Goal: Book appointment/travel/reservation

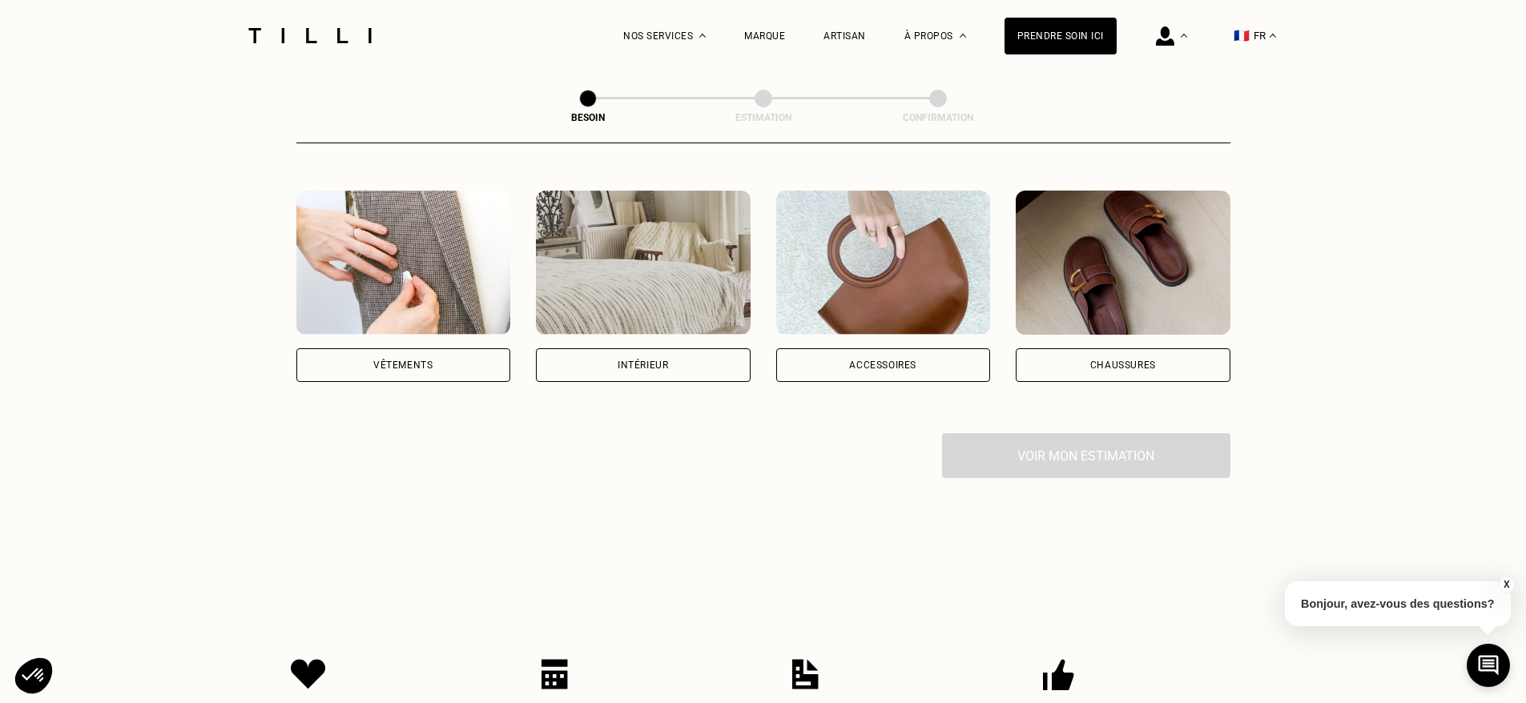
scroll to position [290, 0]
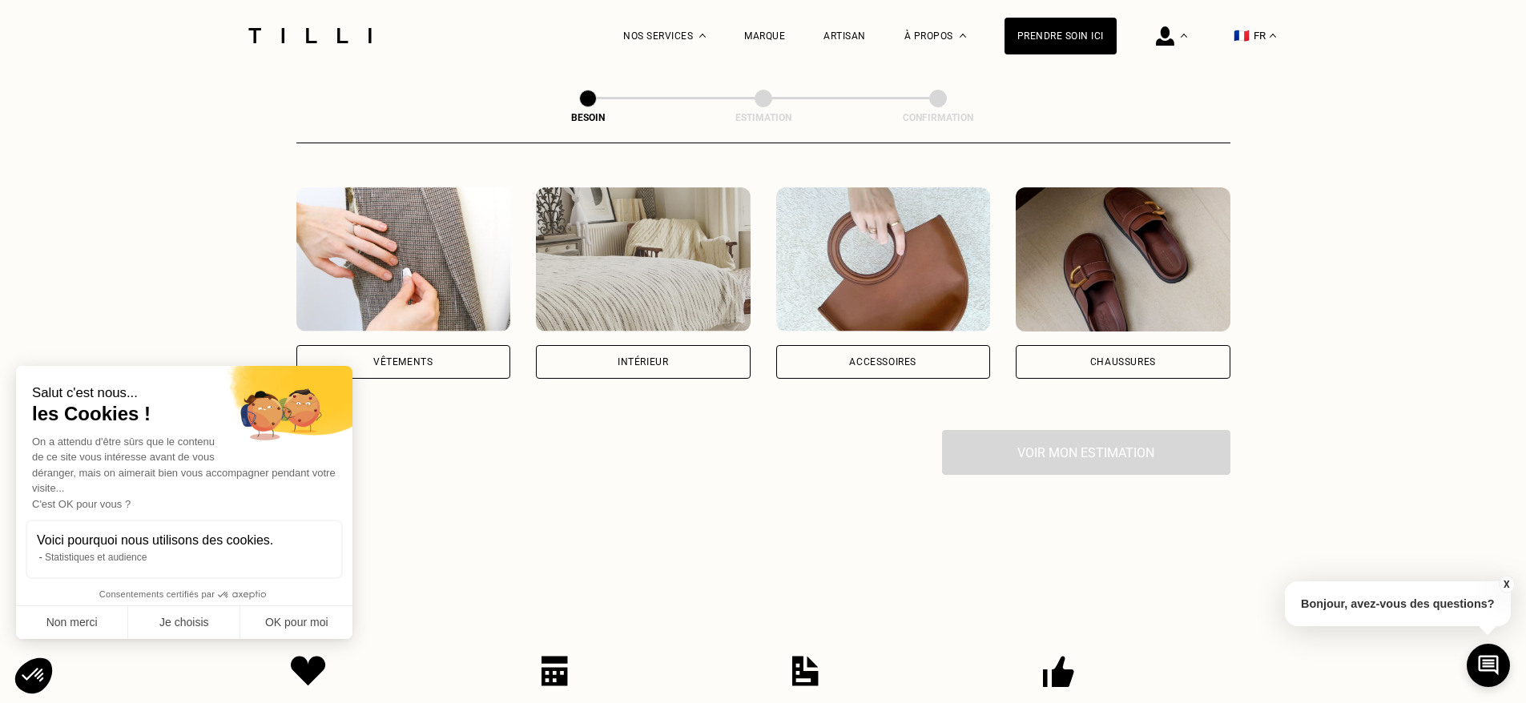
click at [404, 275] on img at bounding box center [403, 259] width 215 height 144
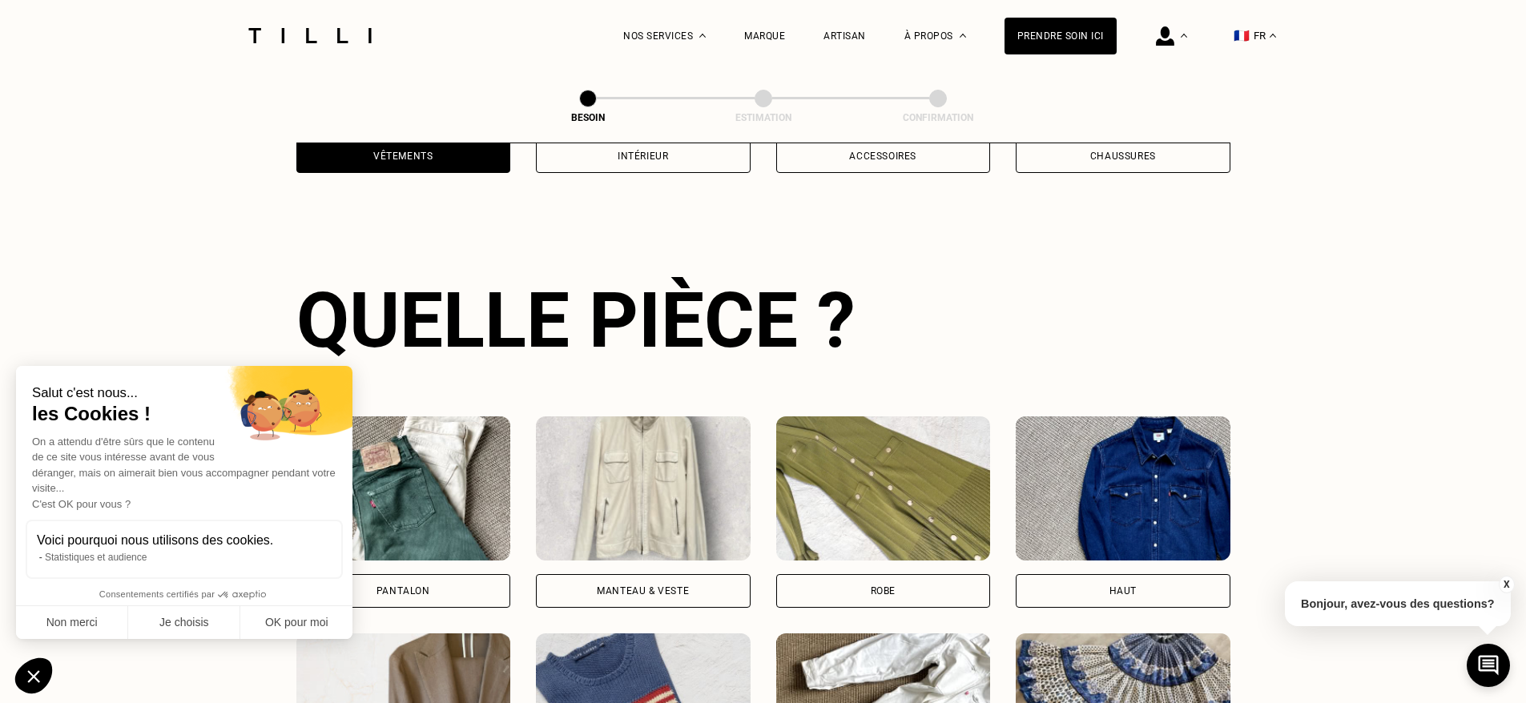
scroll to position [521, 0]
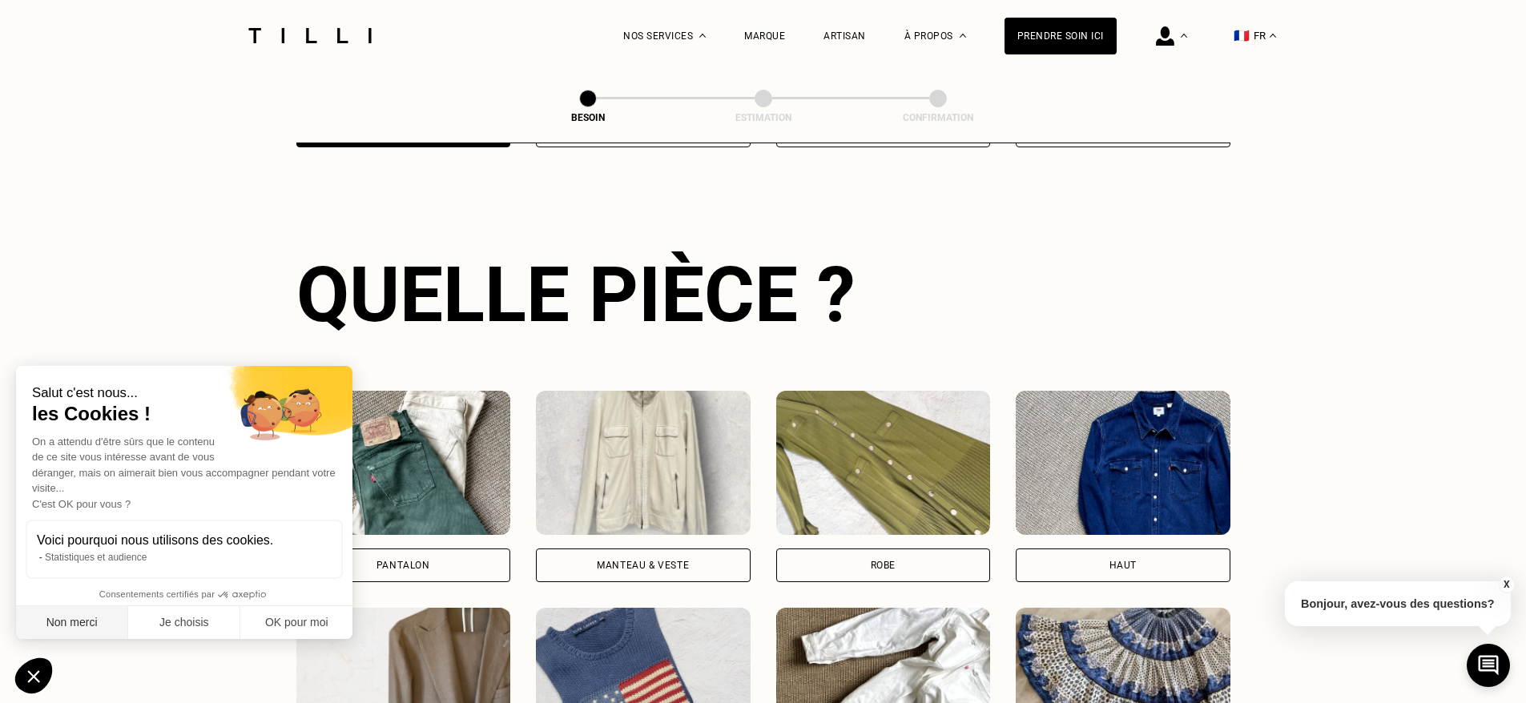
click at [85, 627] on button "Non merci" at bounding box center [72, 623] width 112 height 34
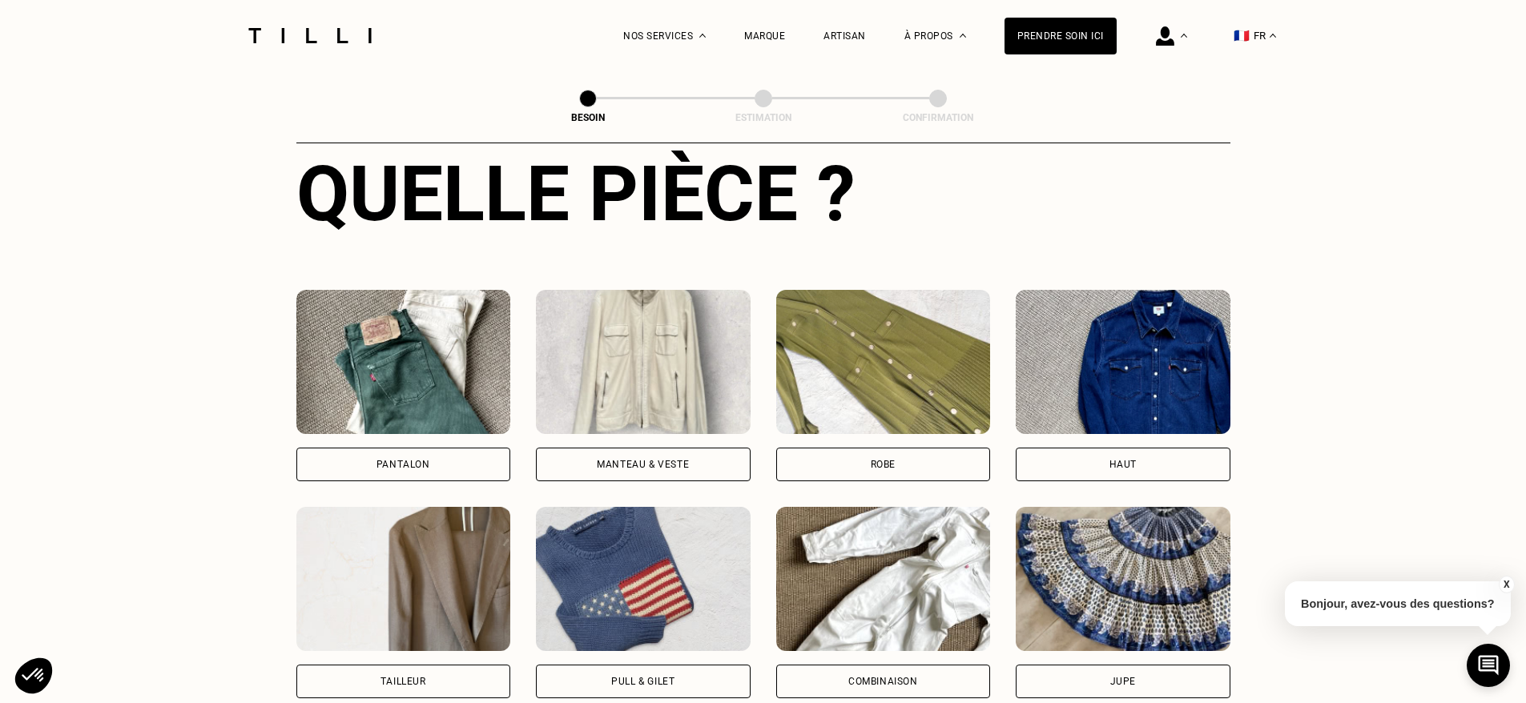
scroll to position [659, 0]
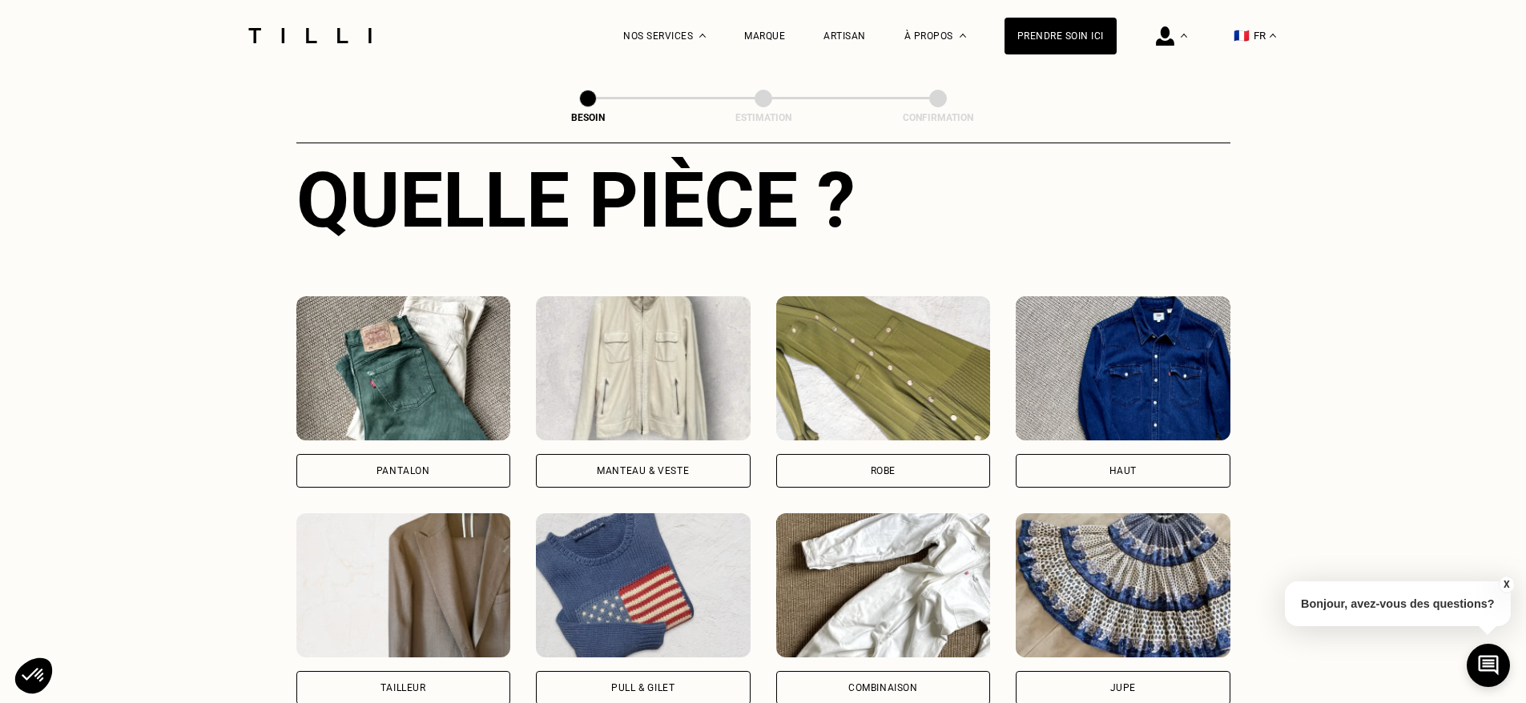
click at [400, 343] on img at bounding box center [403, 368] width 215 height 144
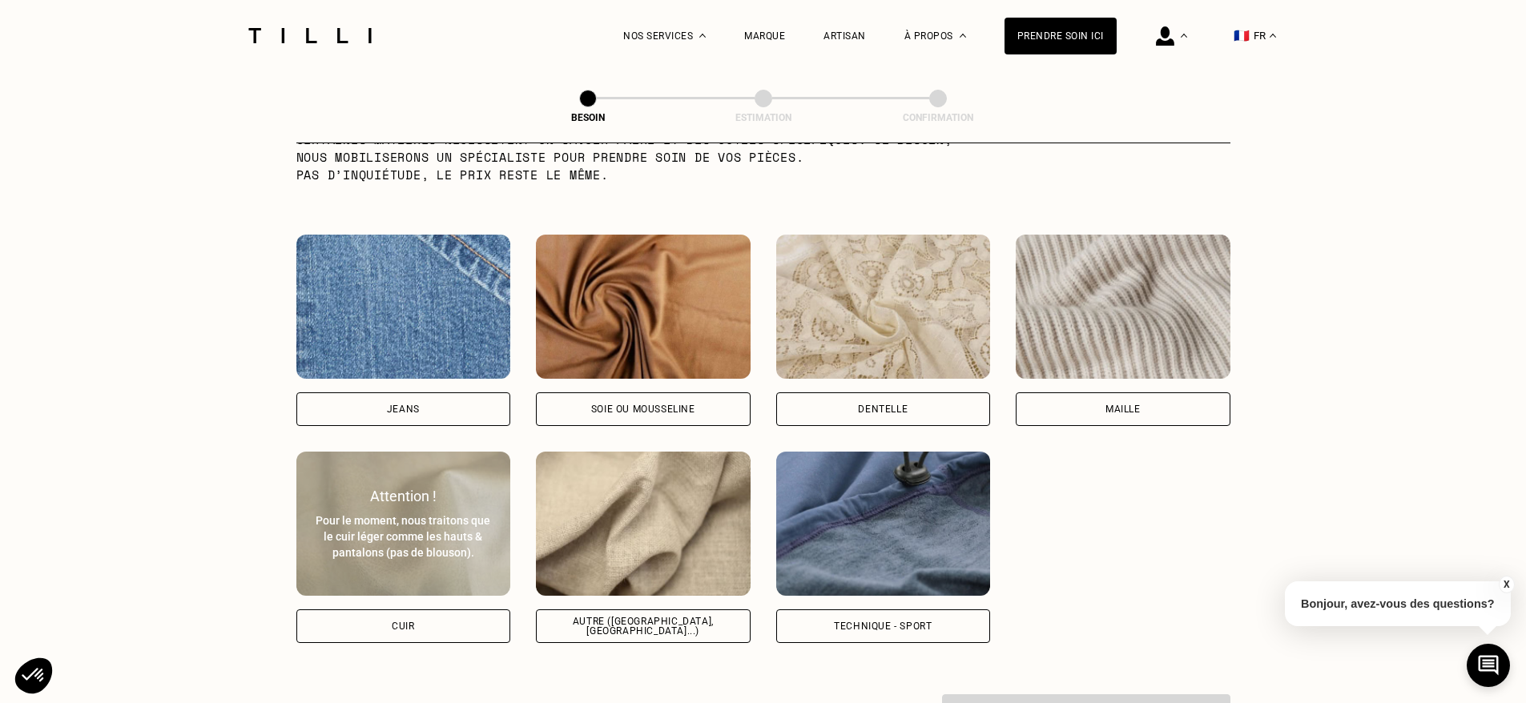
scroll to position [1699, 0]
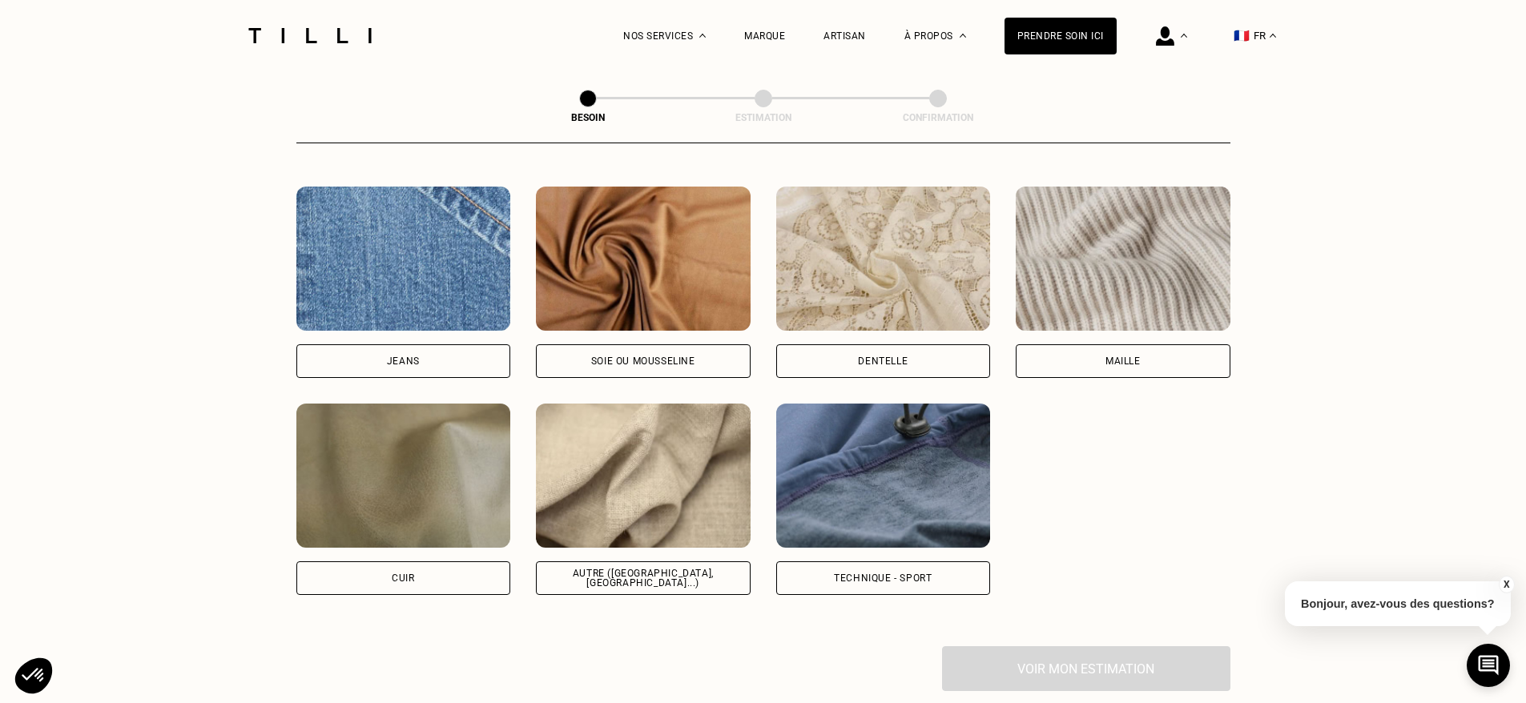
click at [425, 275] on img at bounding box center [403, 259] width 215 height 144
select select "FR"
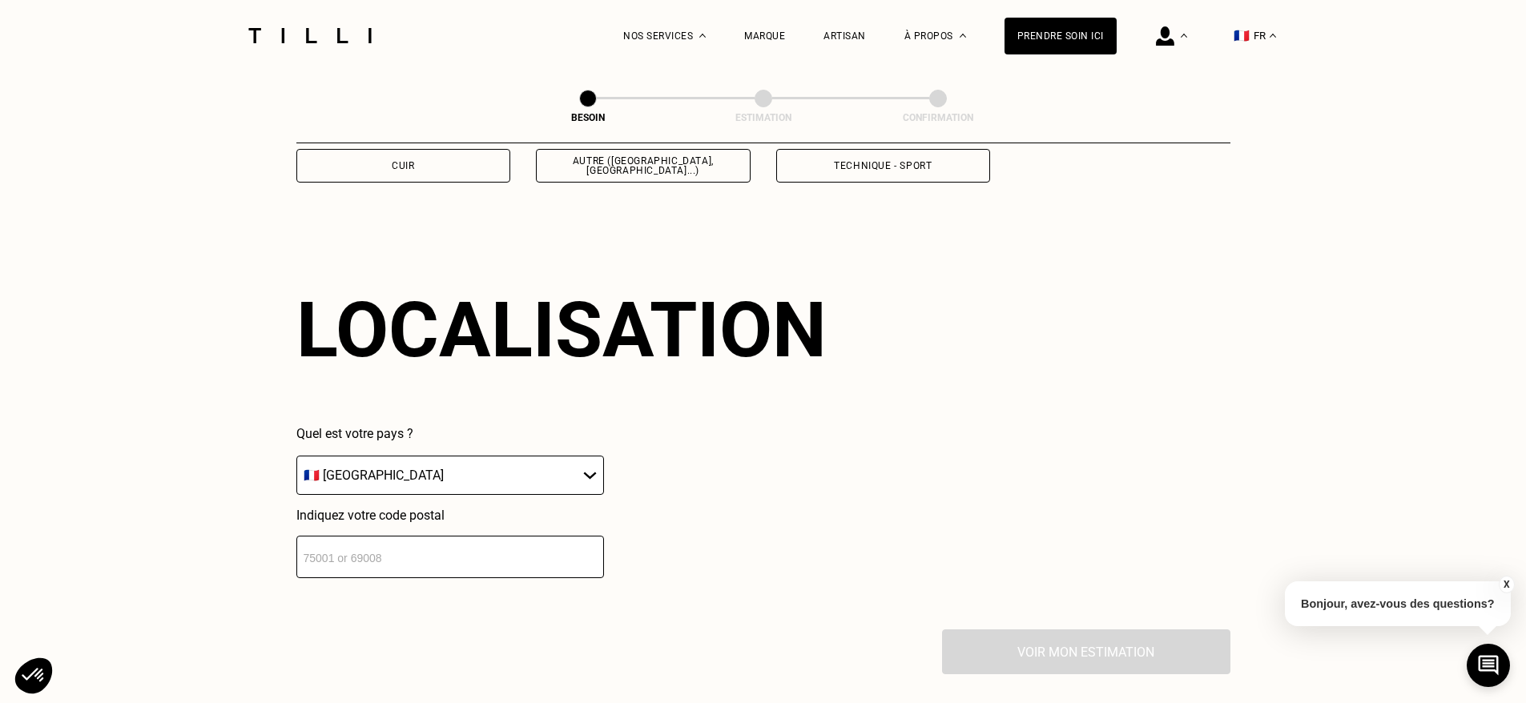
scroll to position [2146, 0]
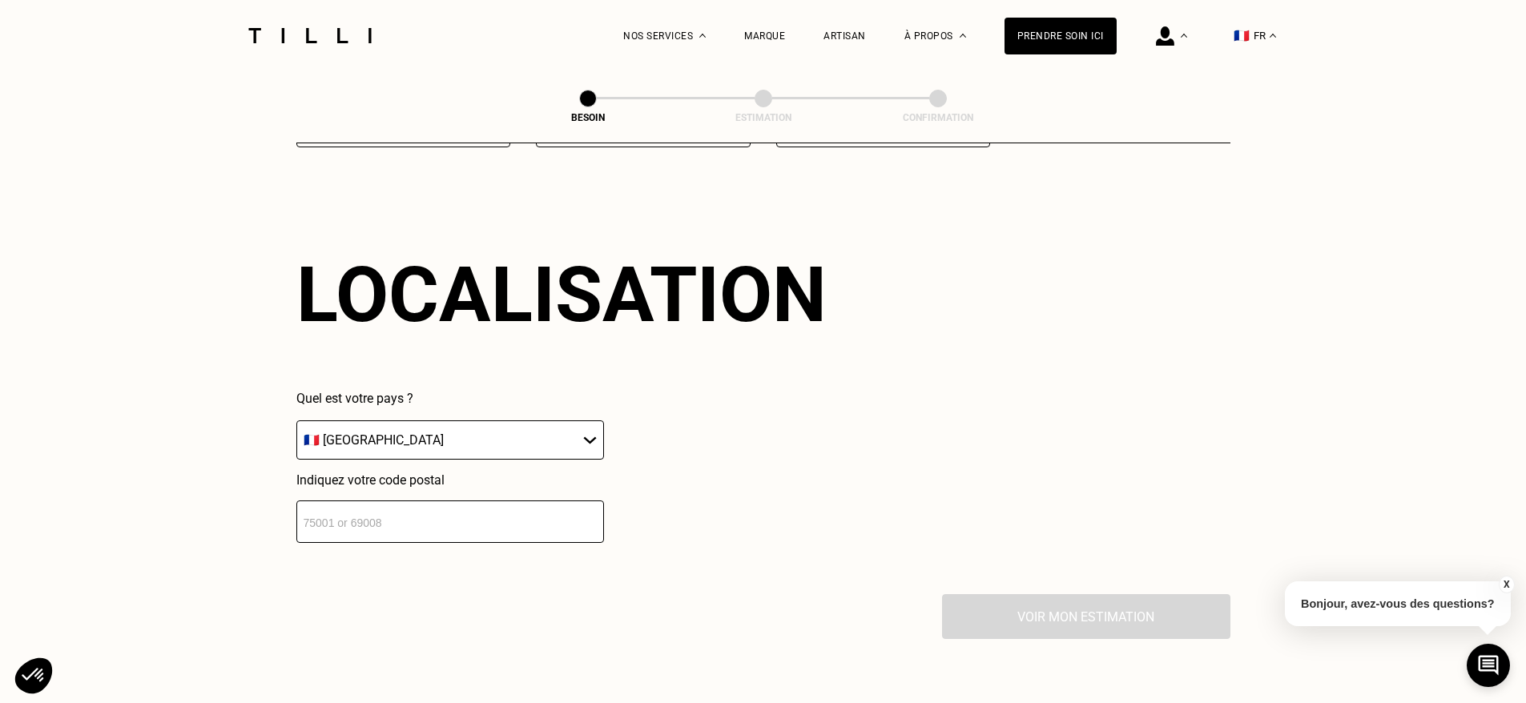
click at [410, 501] on input "number" at bounding box center [450, 522] width 308 height 42
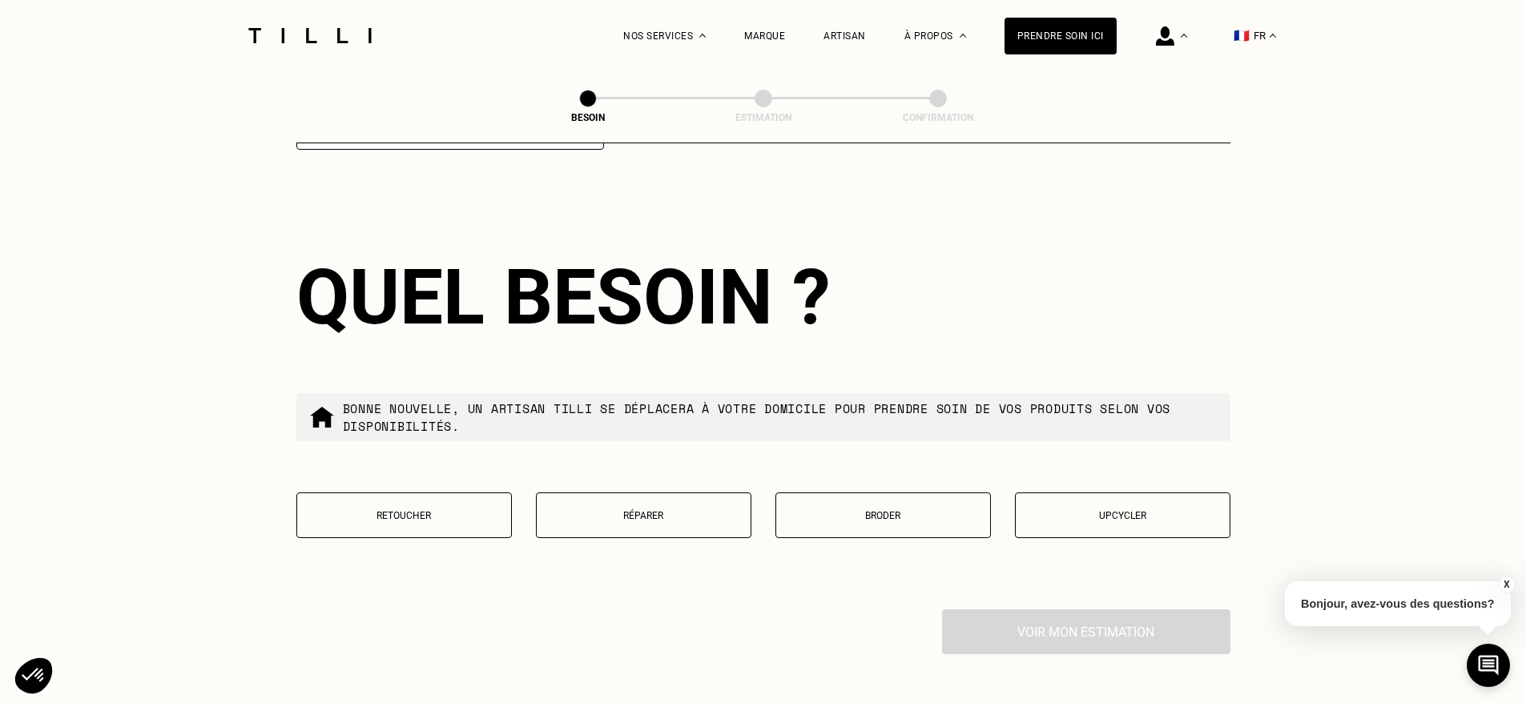
scroll to position [2542, 0]
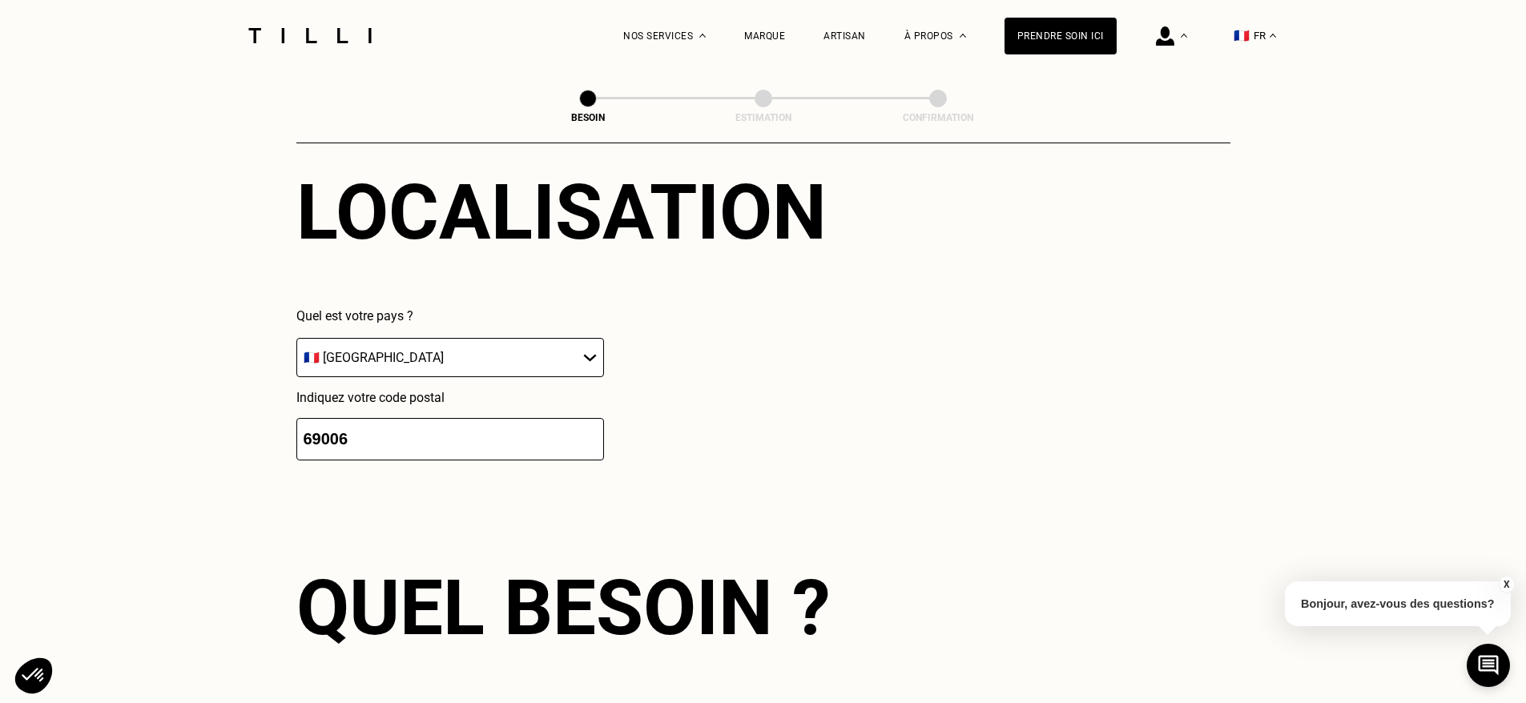
type input "69006"
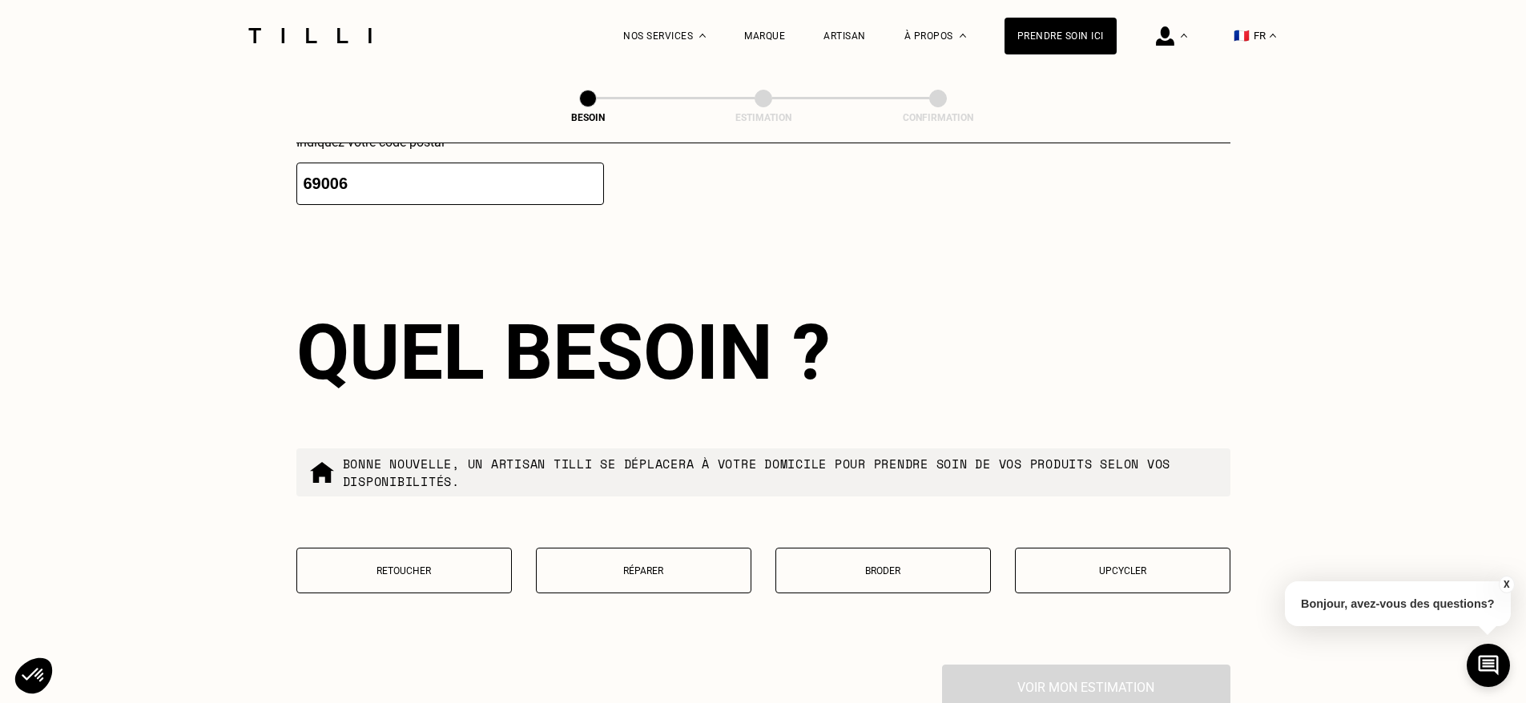
scroll to position [2490, 0]
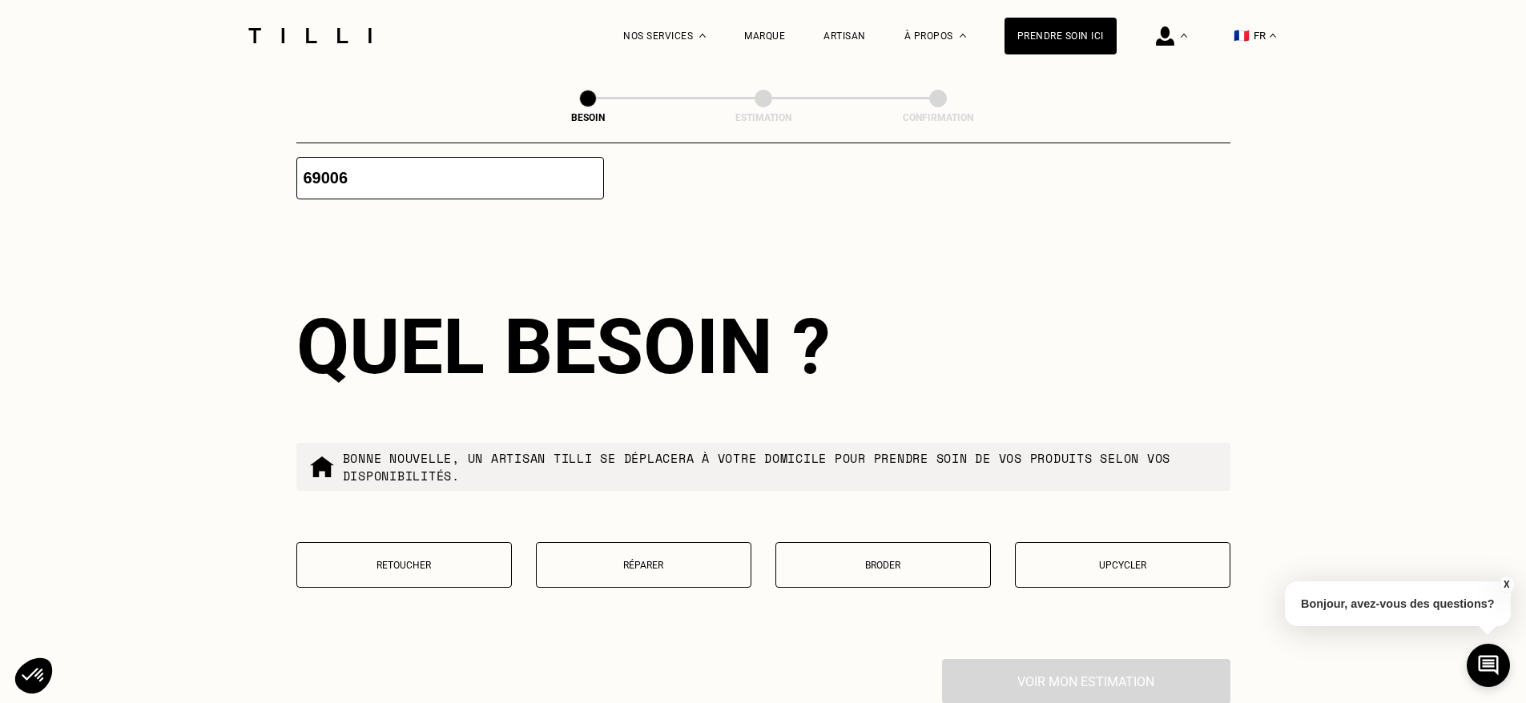
click at [447, 558] on button "Retoucher" at bounding box center [403, 565] width 215 height 46
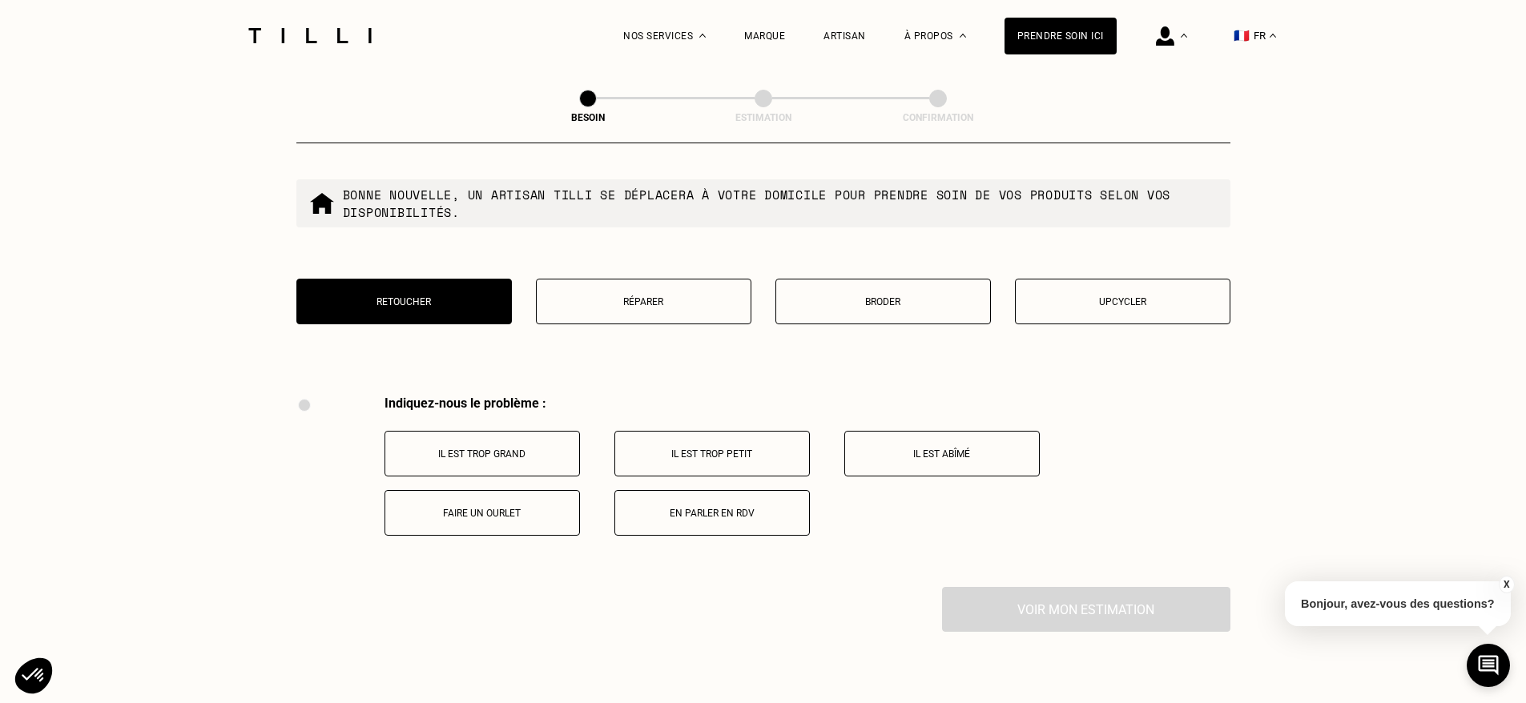
scroll to position [2950, 0]
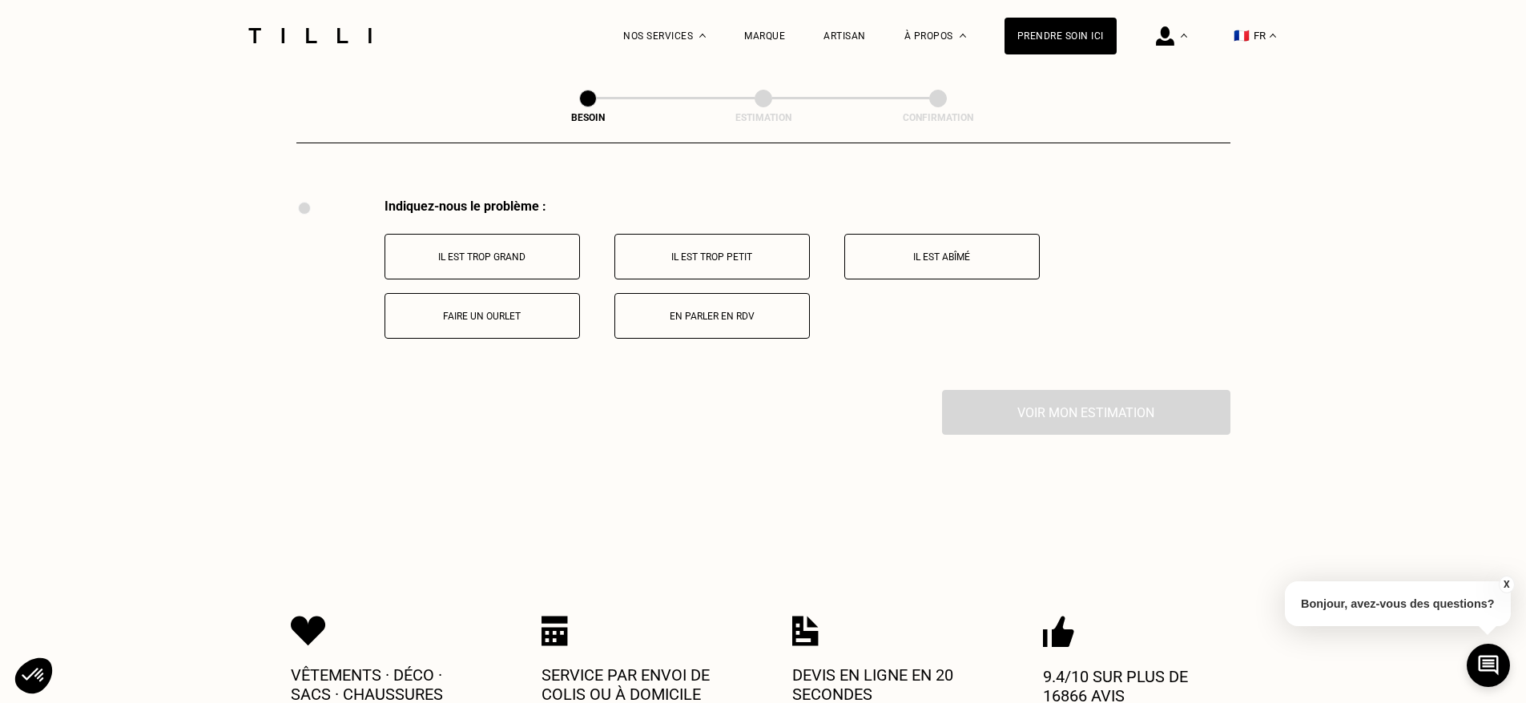
click at [538, 311] on p "Faire un ourlet" at bounding box center [482, 316] width 178 height 11
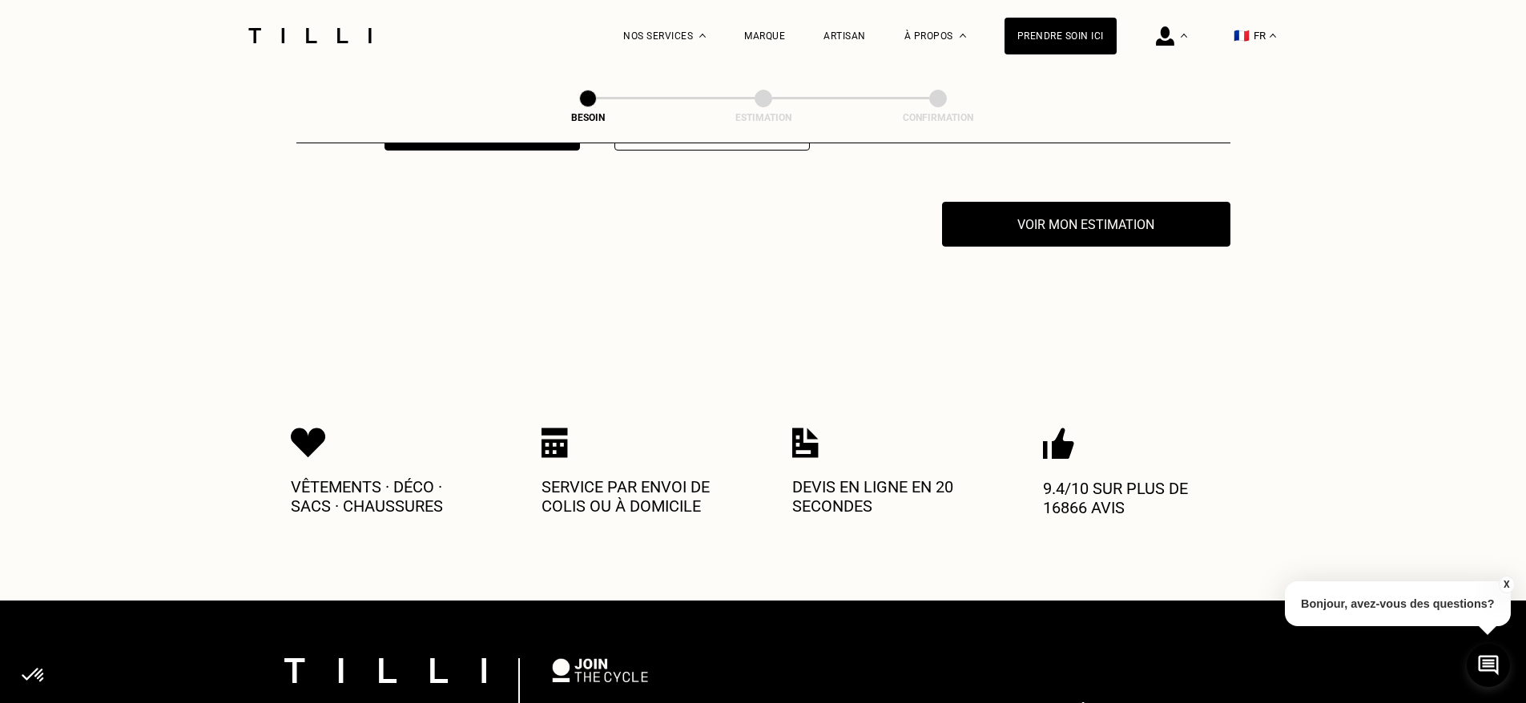
scroll to position [3142, 0]
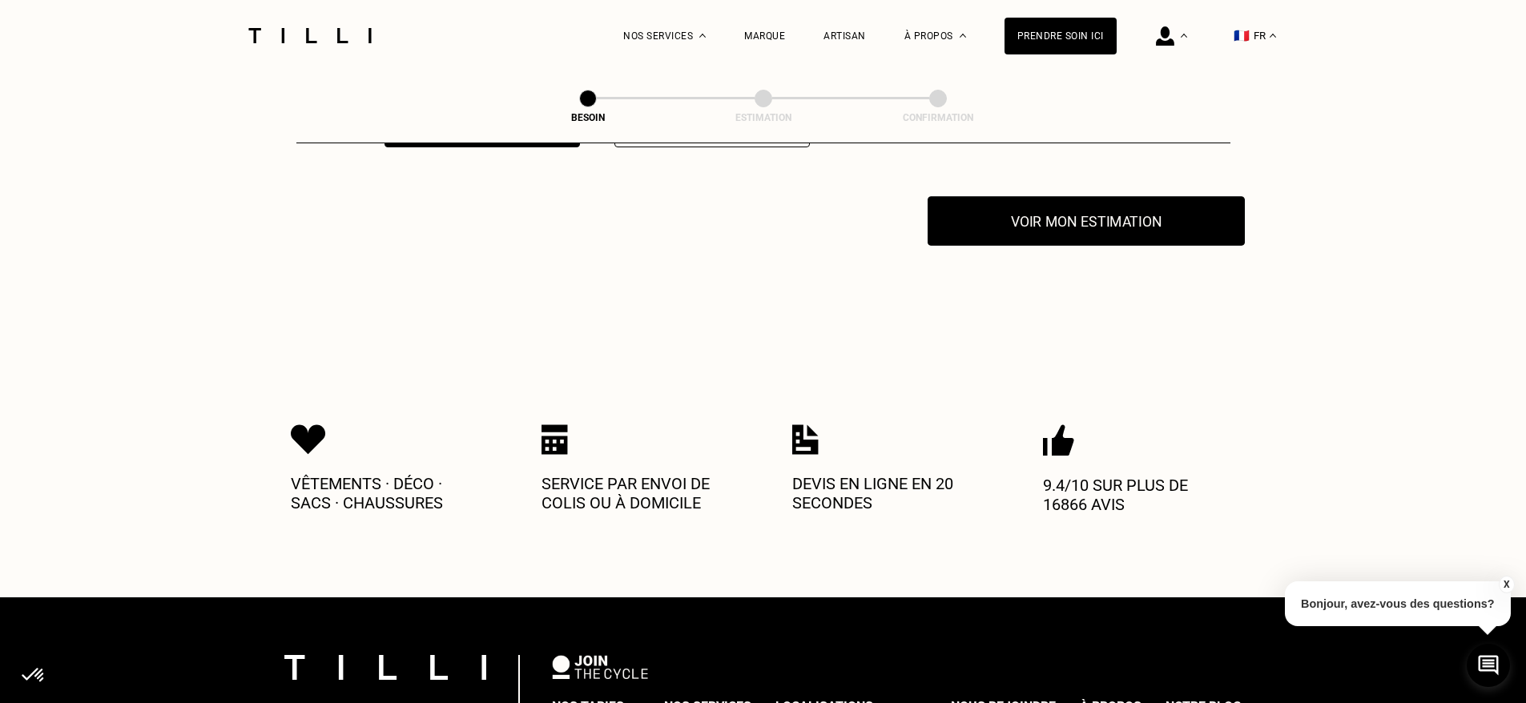
click at [1043, 202] on button "Voir mon estimation" at bounding box center [1085, 221] width 317 height 50
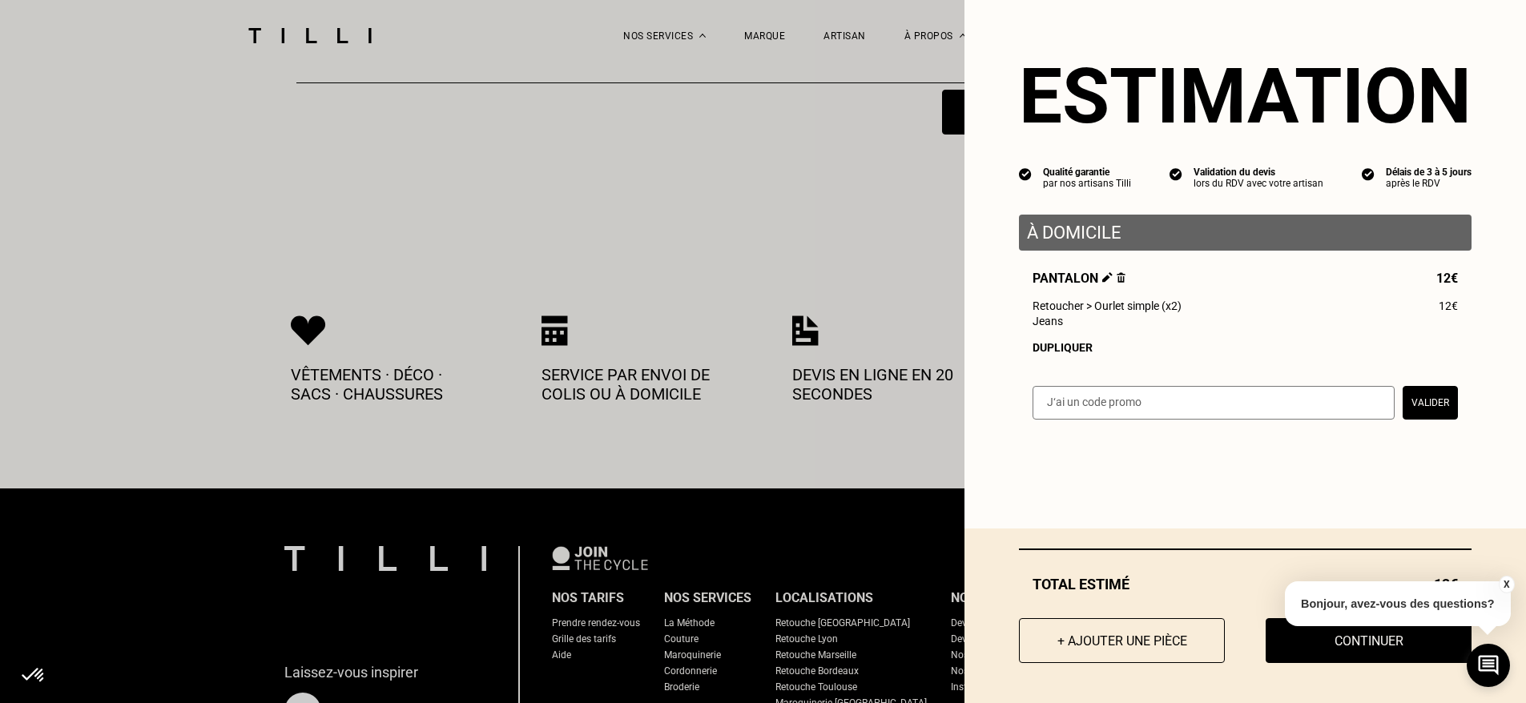
scroll to position [3255, 0]
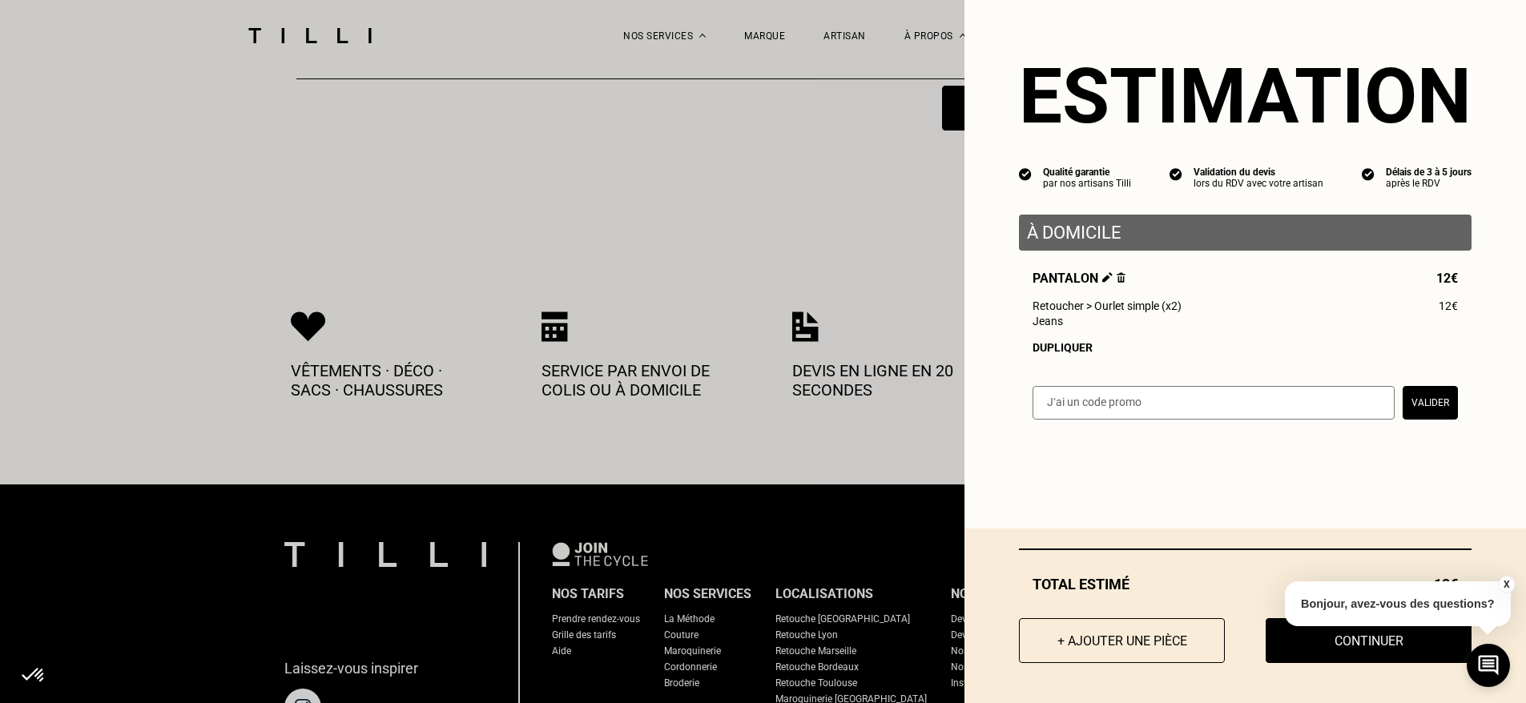
click at [1504, 585] on button "X" at bounding box center [1506, 585] width 16 height 18
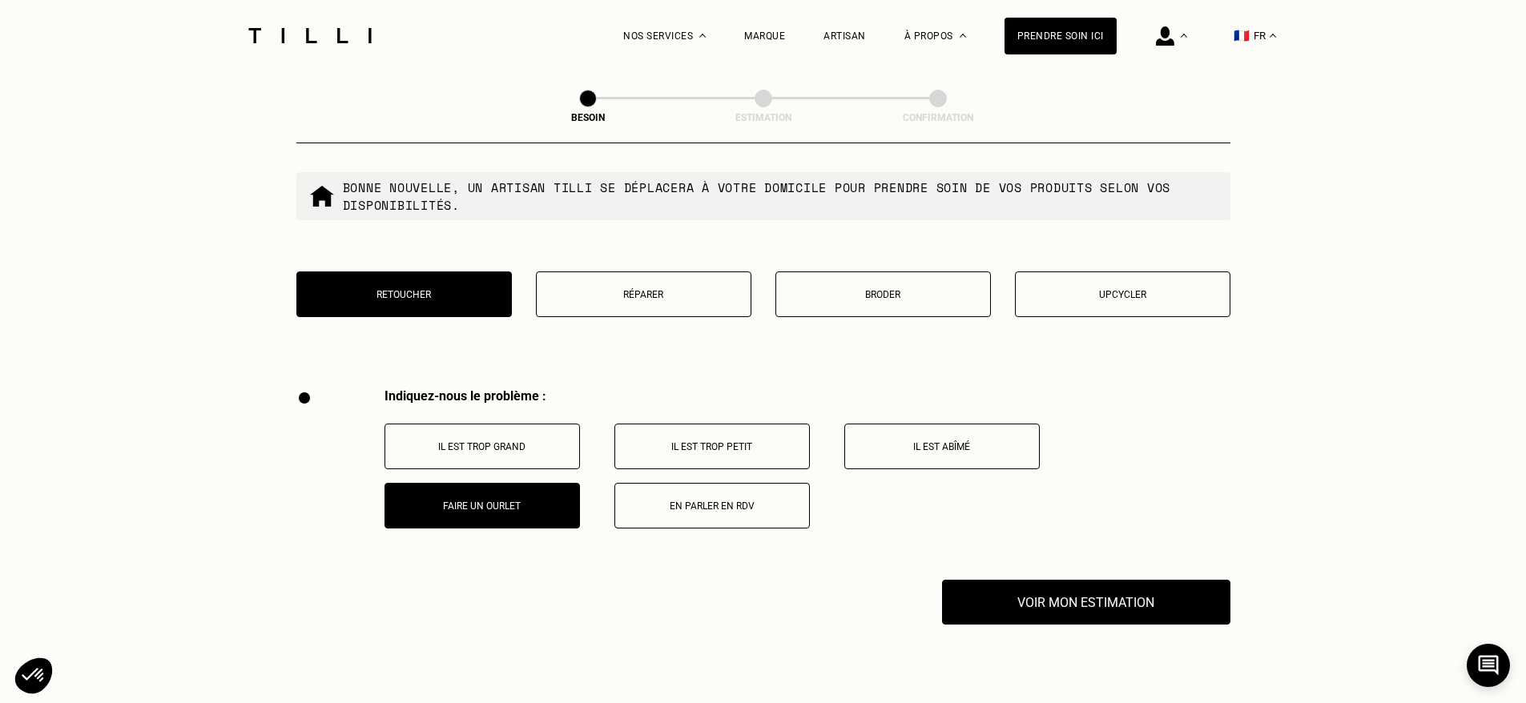
scroll to position [2811, 0]
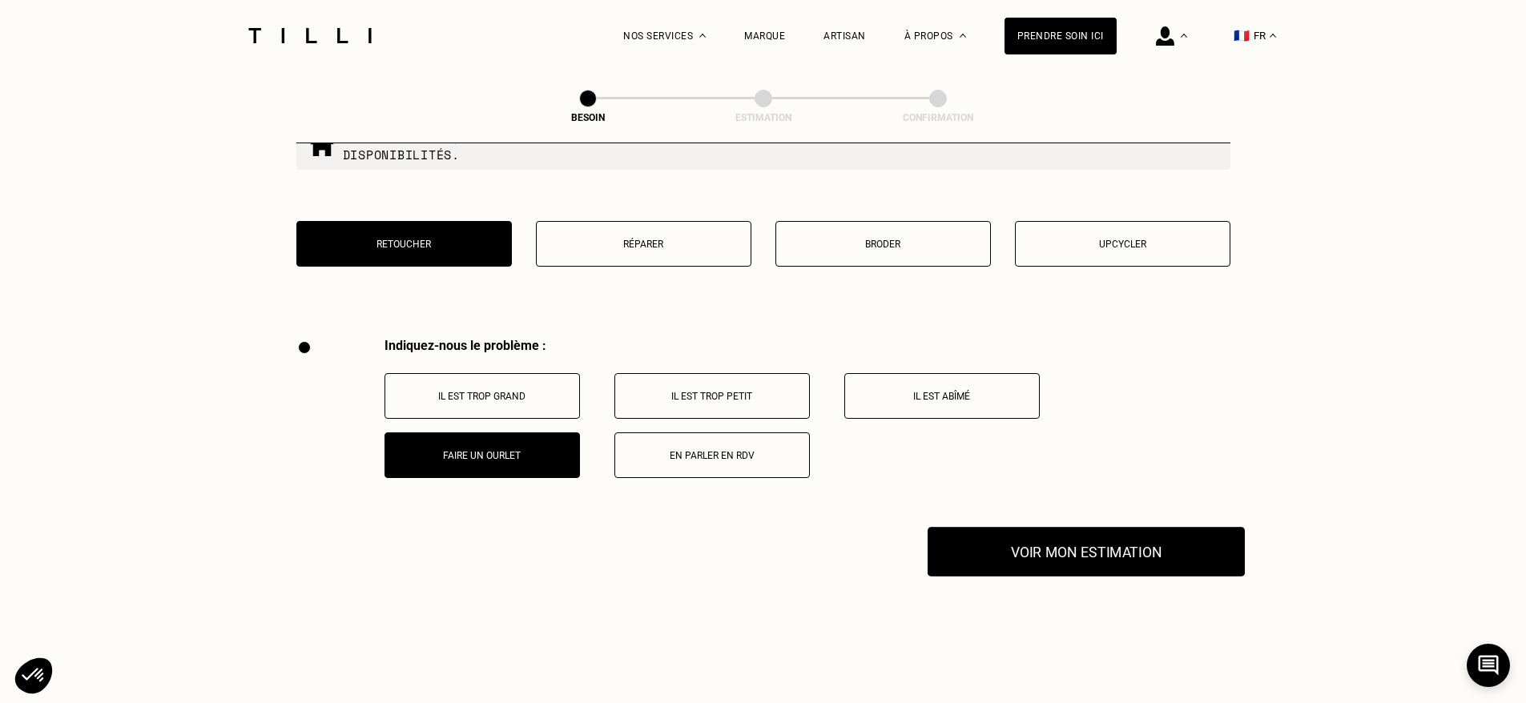
click at [1124, 536] on button "Voir mon estimation" at bounding box center [1085, 552] width 317 height 50
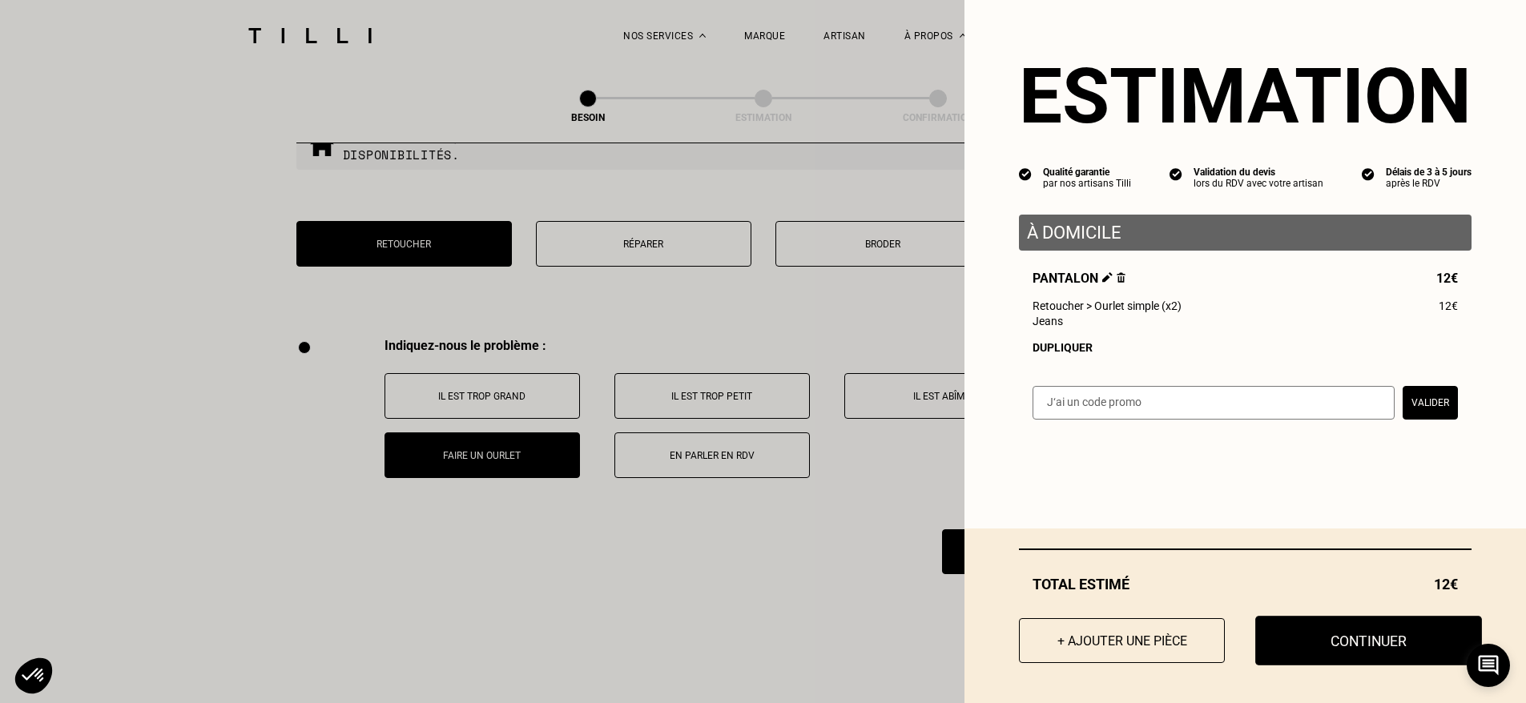
click at [1365, 647] on button "Continuer" at bounding box center [1368, 641] width 227 height 50
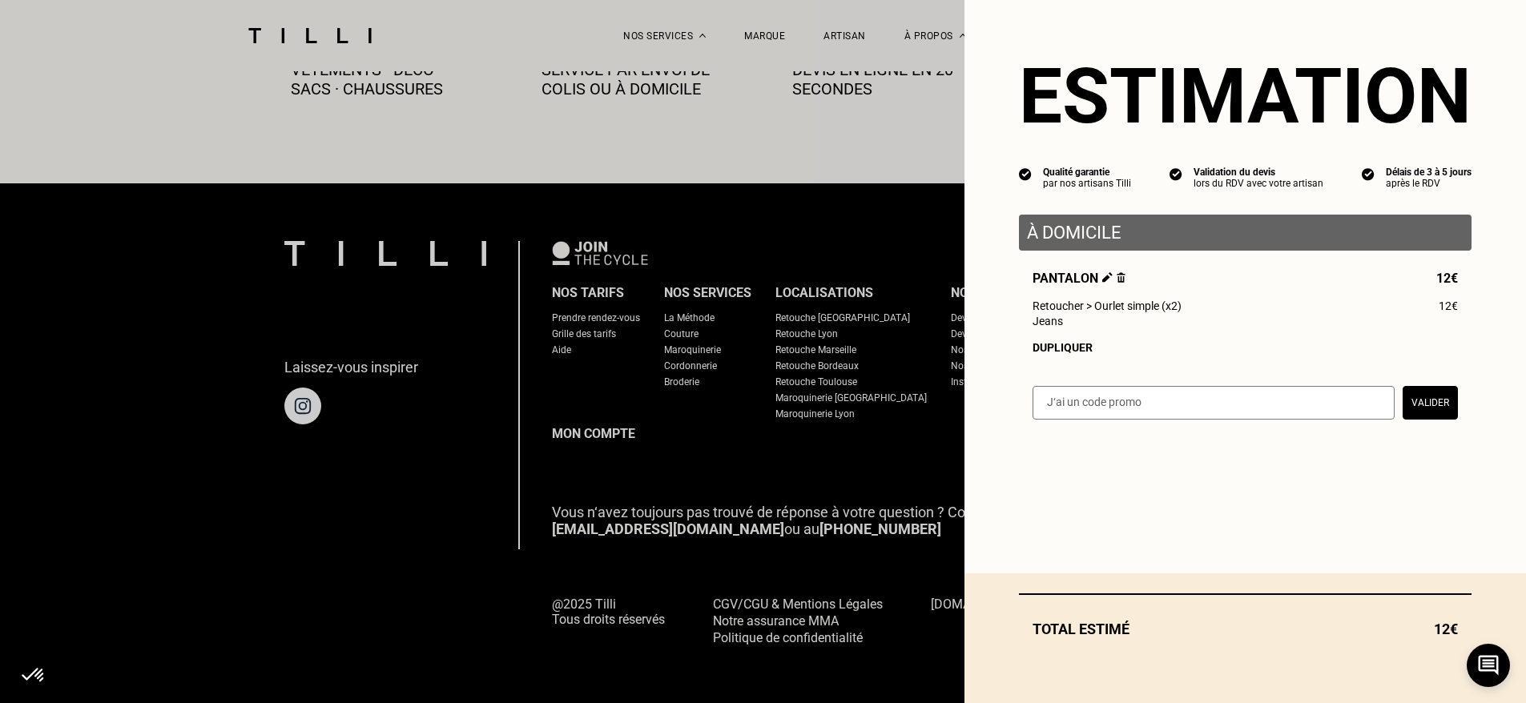
scroll to position [916, 0]
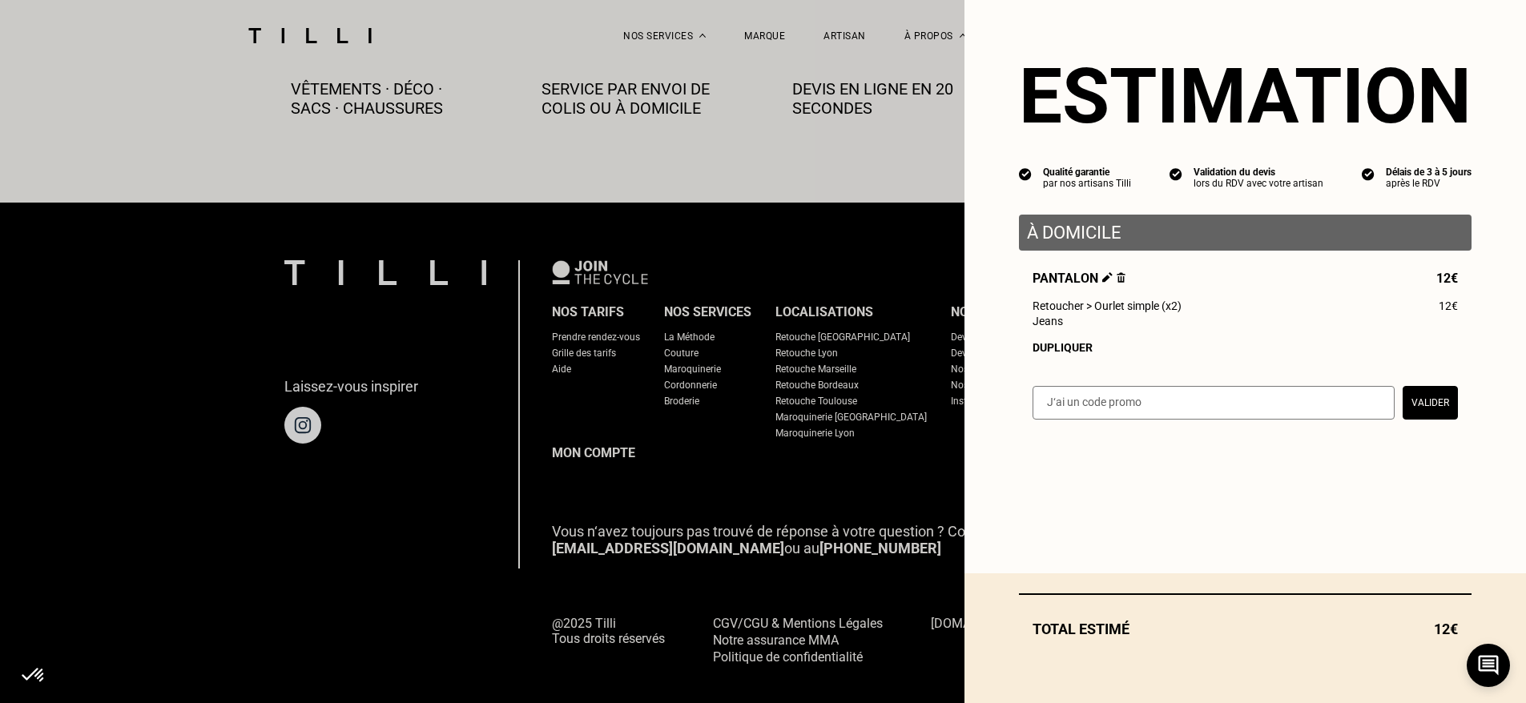
select select "FR"
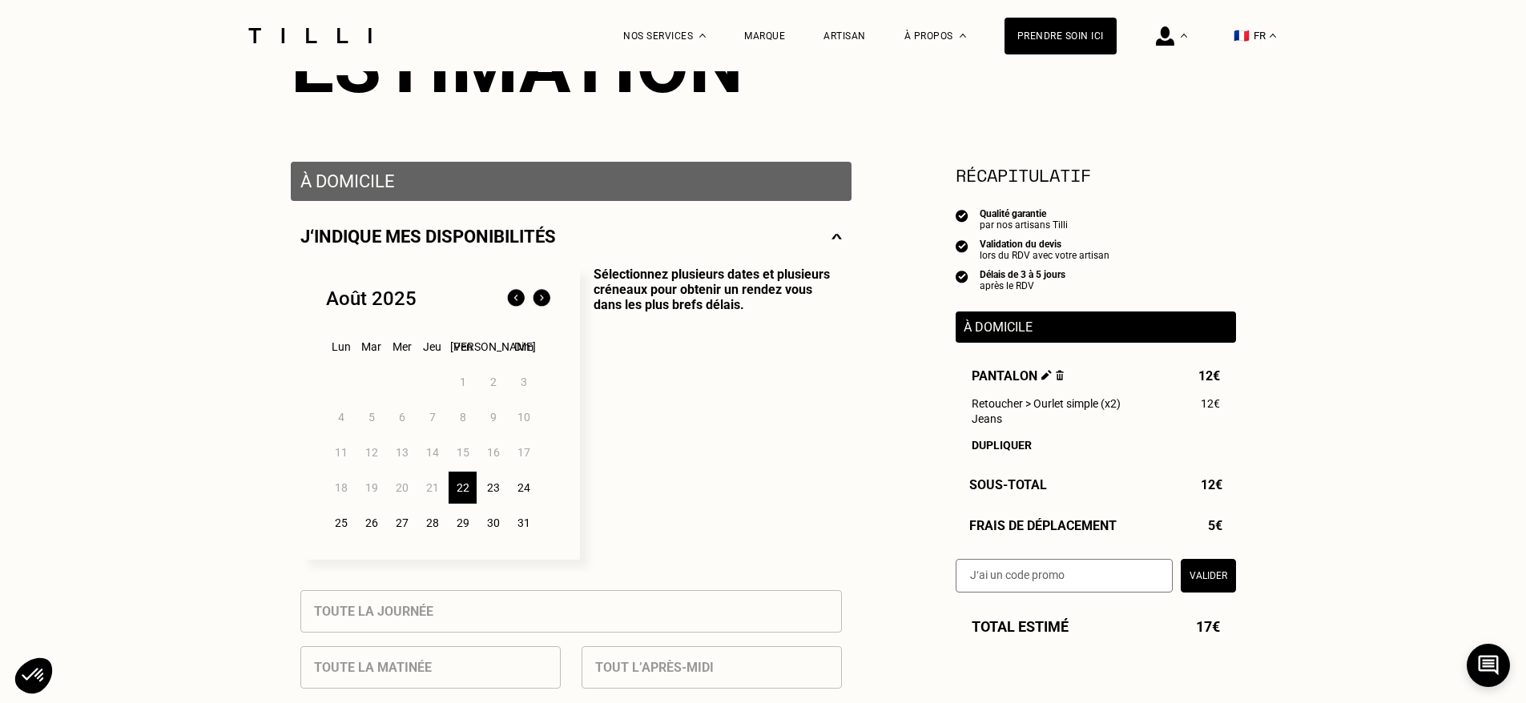
scroll to position [264, 0]
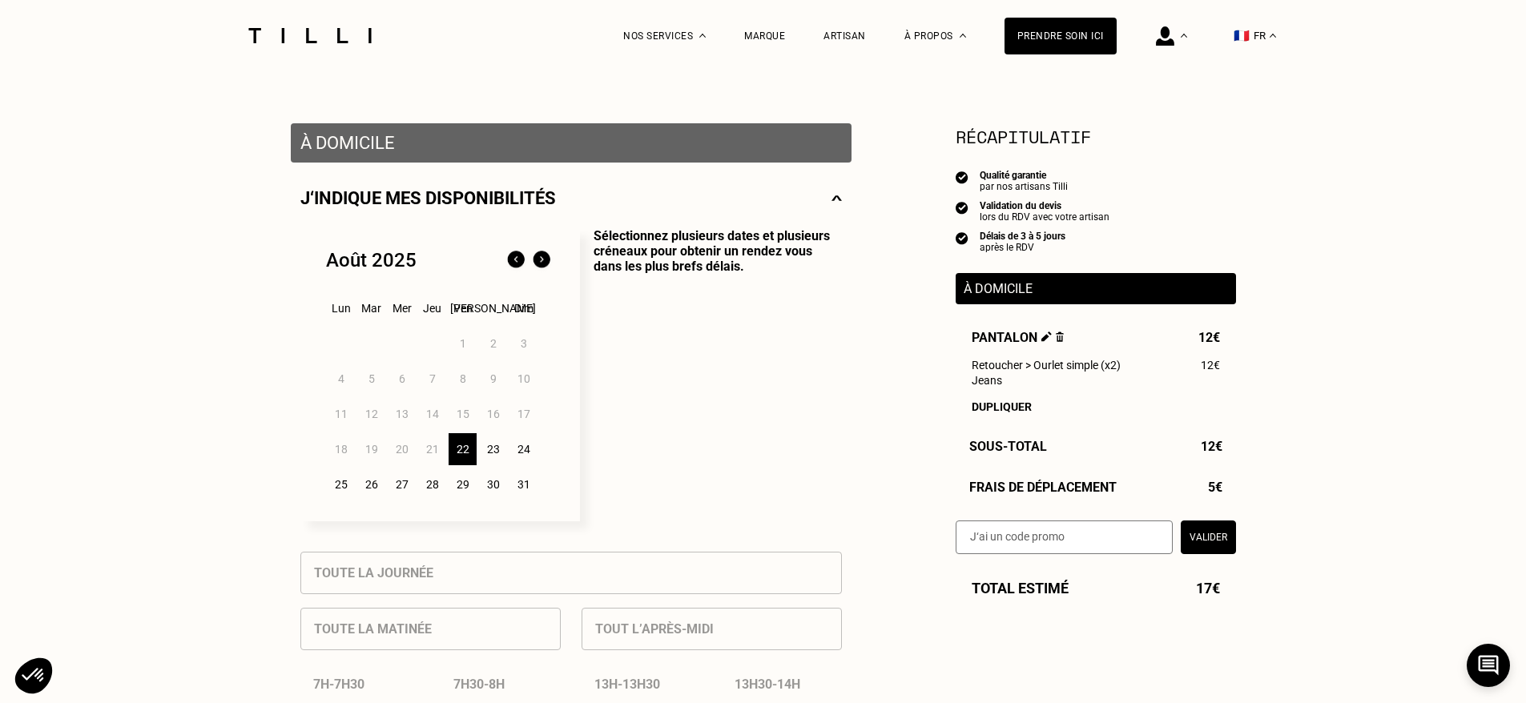
click at [468, 450] on div "22" at bounding box center [462, 449] width 28 height 32
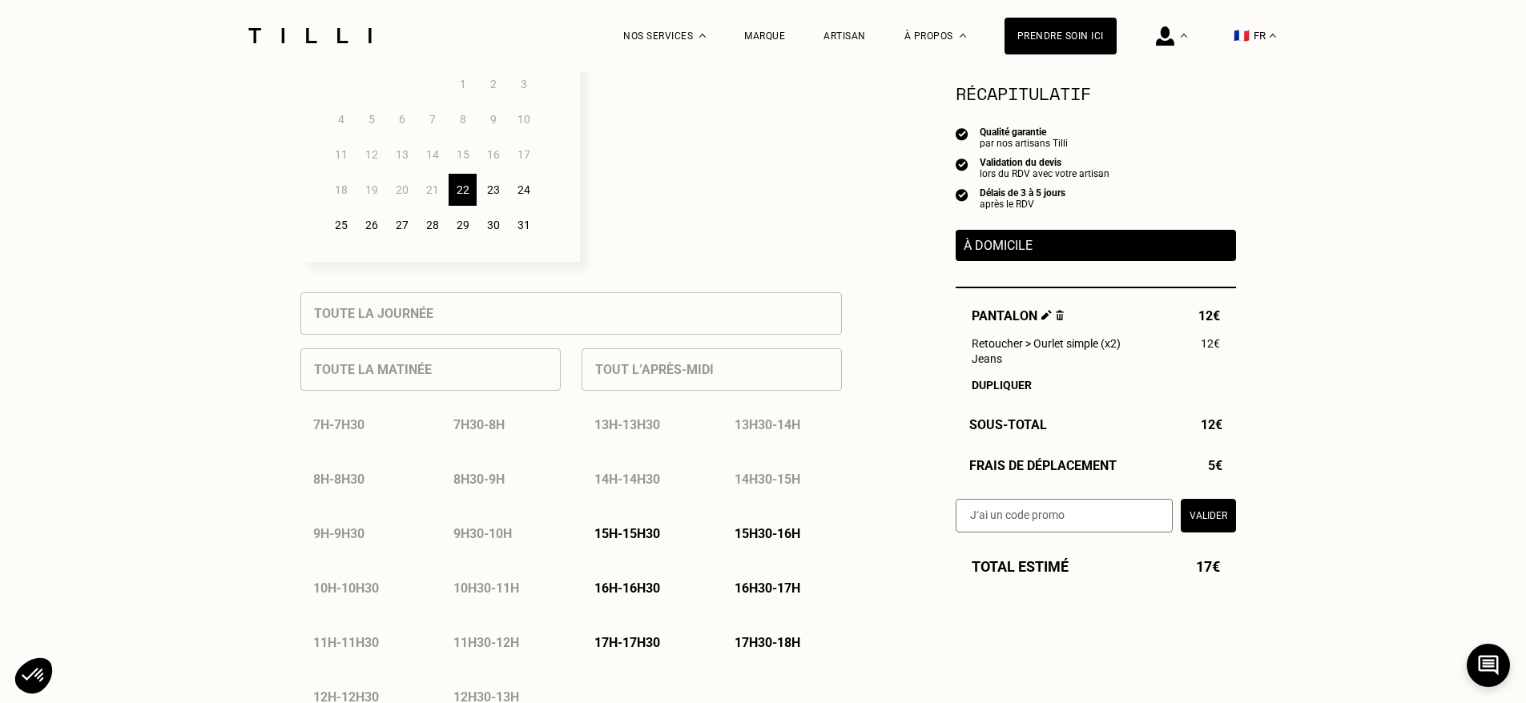
scroll to position [529, 0]
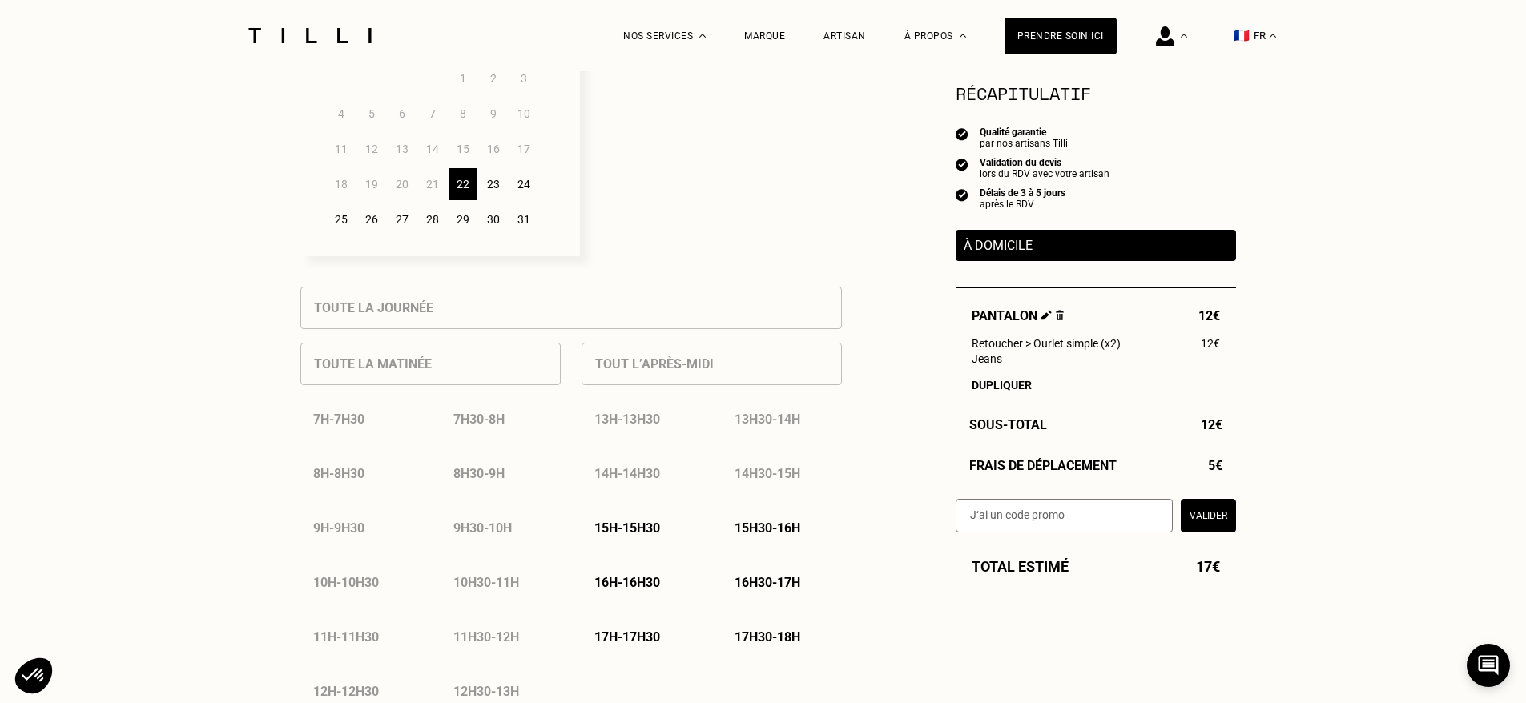
click at [717, 233] on p "Sélectionnez plusieurs dates et plusieurs créneaux pour obtenir un rendez vous …" at bounding box center [711, 109] width 262 height 293
click at [638, 542] on div "15h - 15h30" at bounding box center [641, 528] width 120 height 41
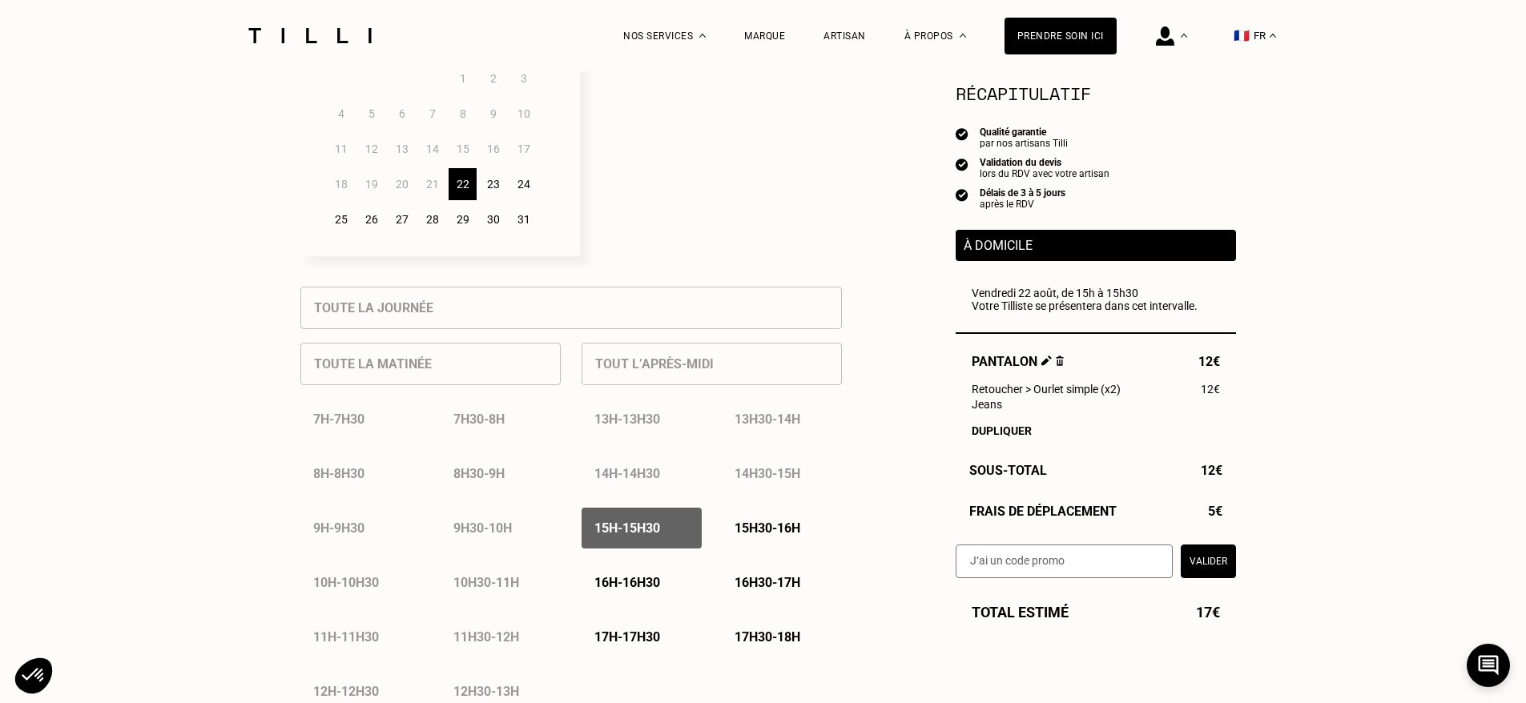
click at [744, 528] on p "15h30 - 16h" at bounding box center [767, 528] width 66 height 15
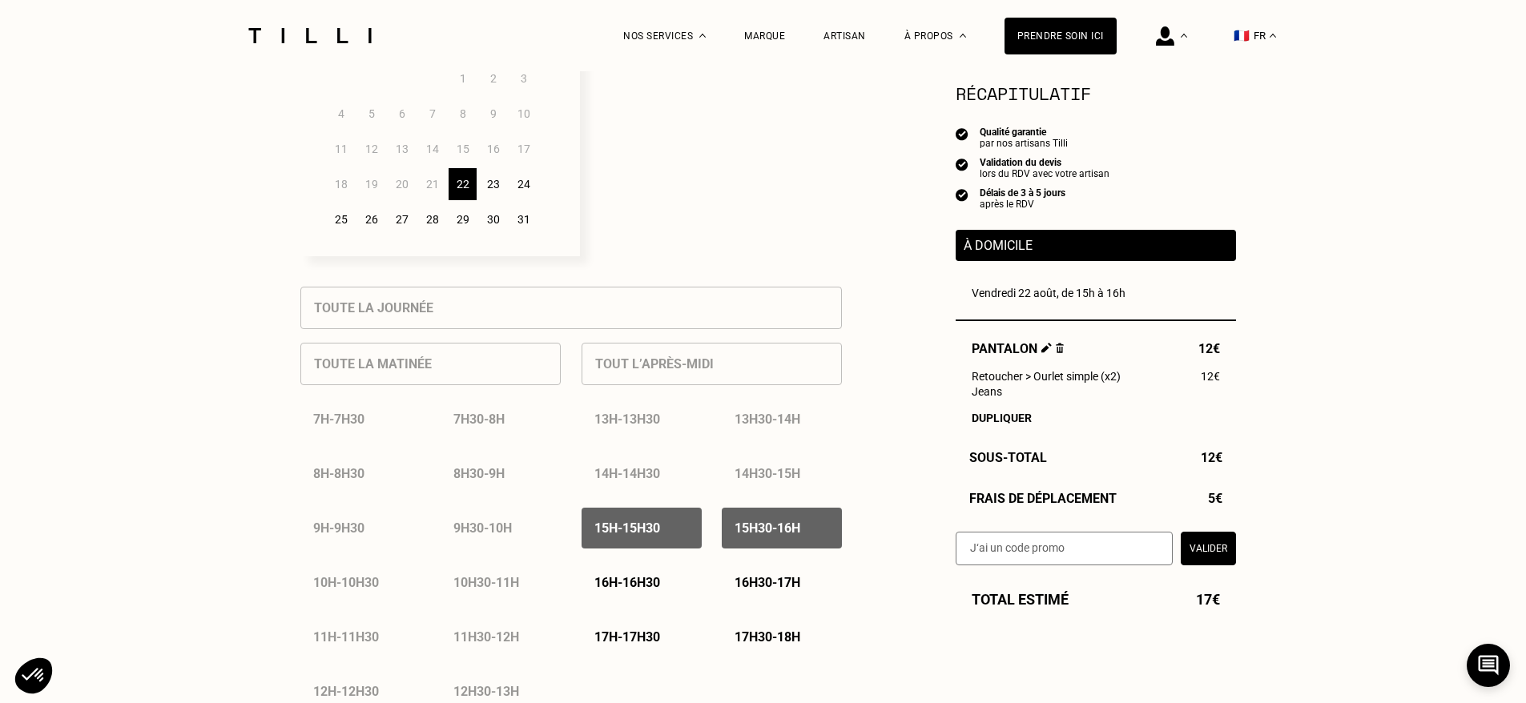
click at [637, 589] on p "16h - 16h30" at bounding box center [627, 582] width 66 height 15
click at [764, 584] on p "16h30 - 17h" at bounding box center [767, 582] width 66 height 15
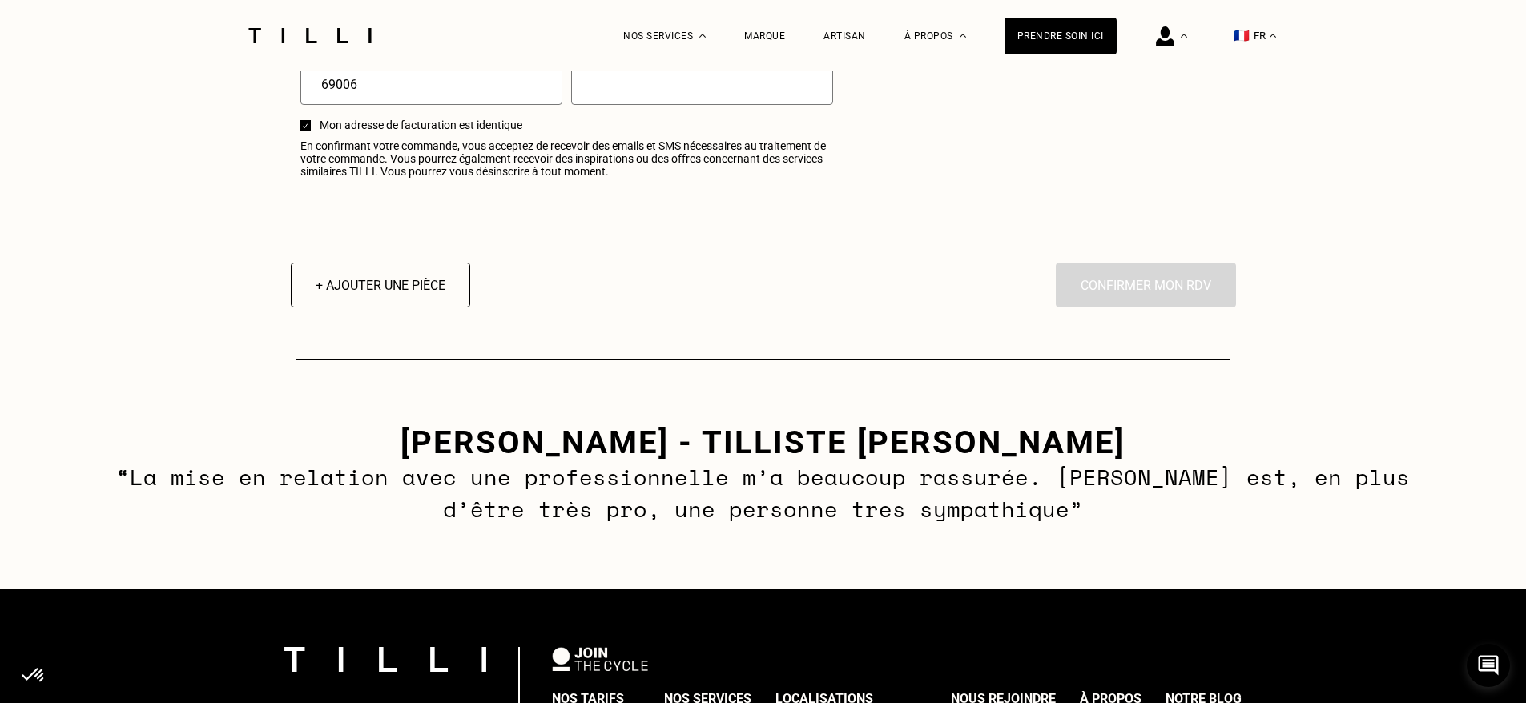
scroll to position [2290, 0]
